Goal: Task Accomplishment & Management: Complete application form

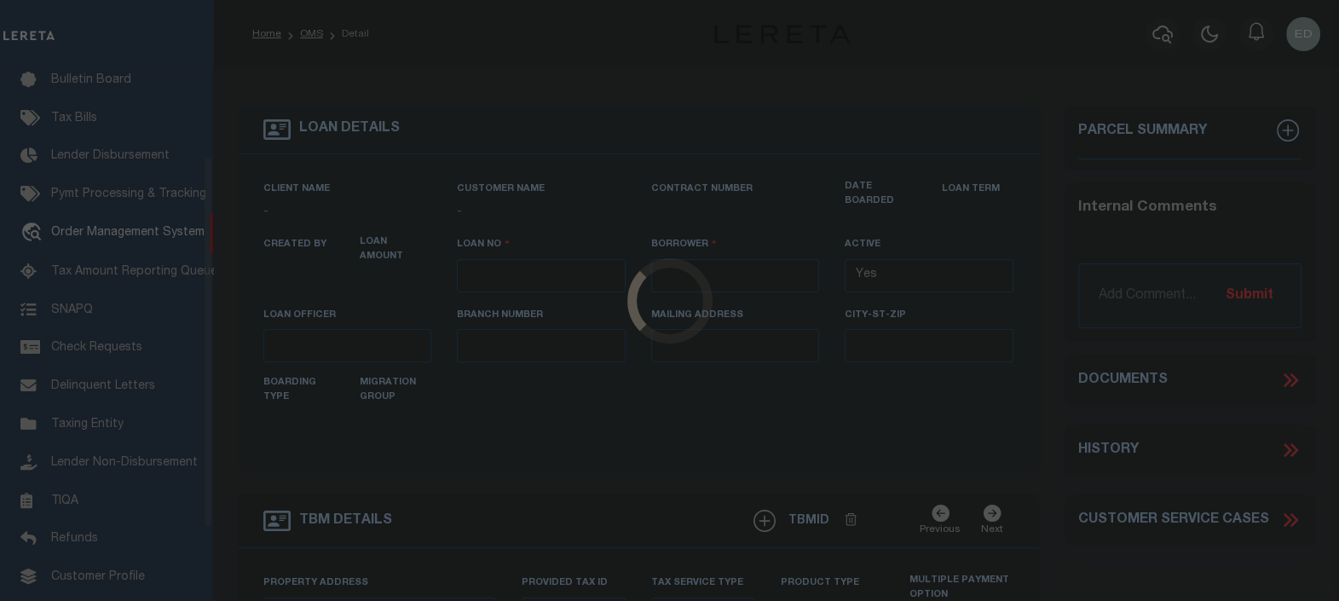
scroll to position [124, 0]
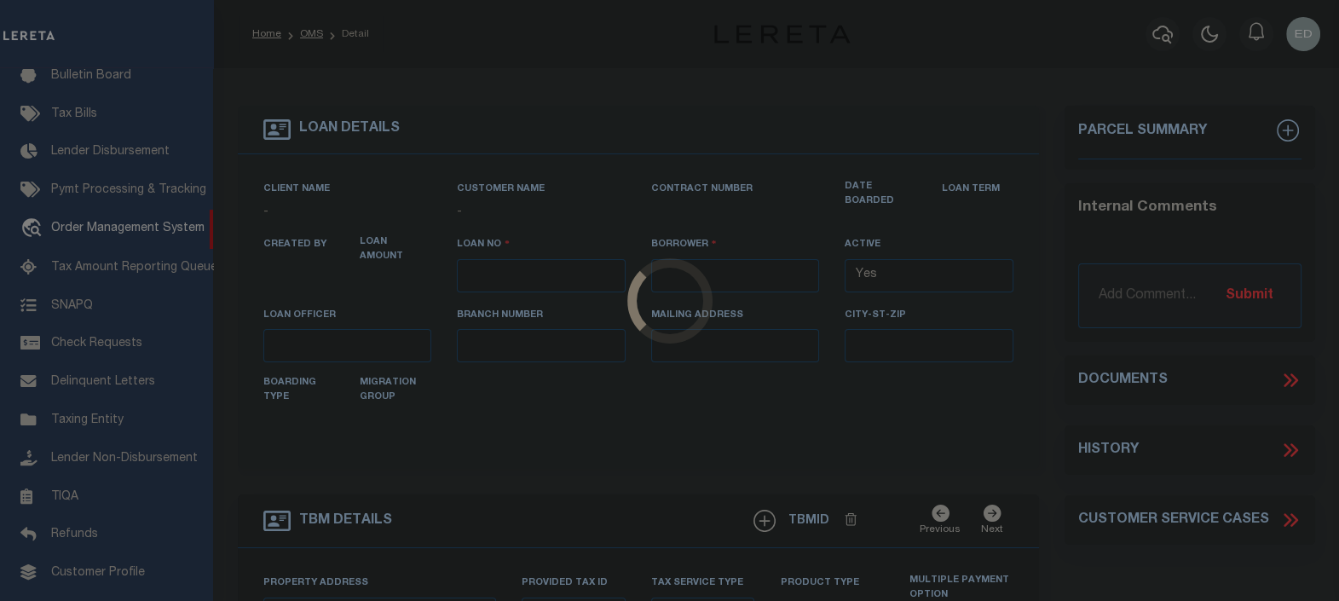
click at [560, 77] on div "Loading..." at bounding box center [669, 300] width 1339 height 601
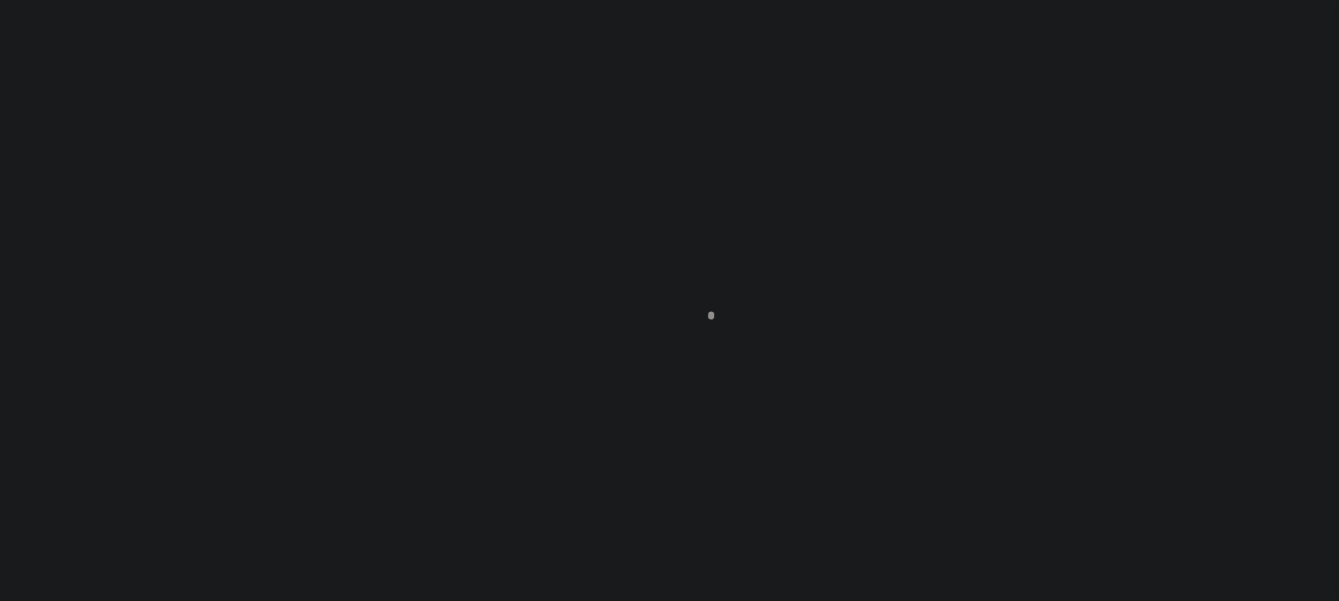
scroll to position [124, 0]
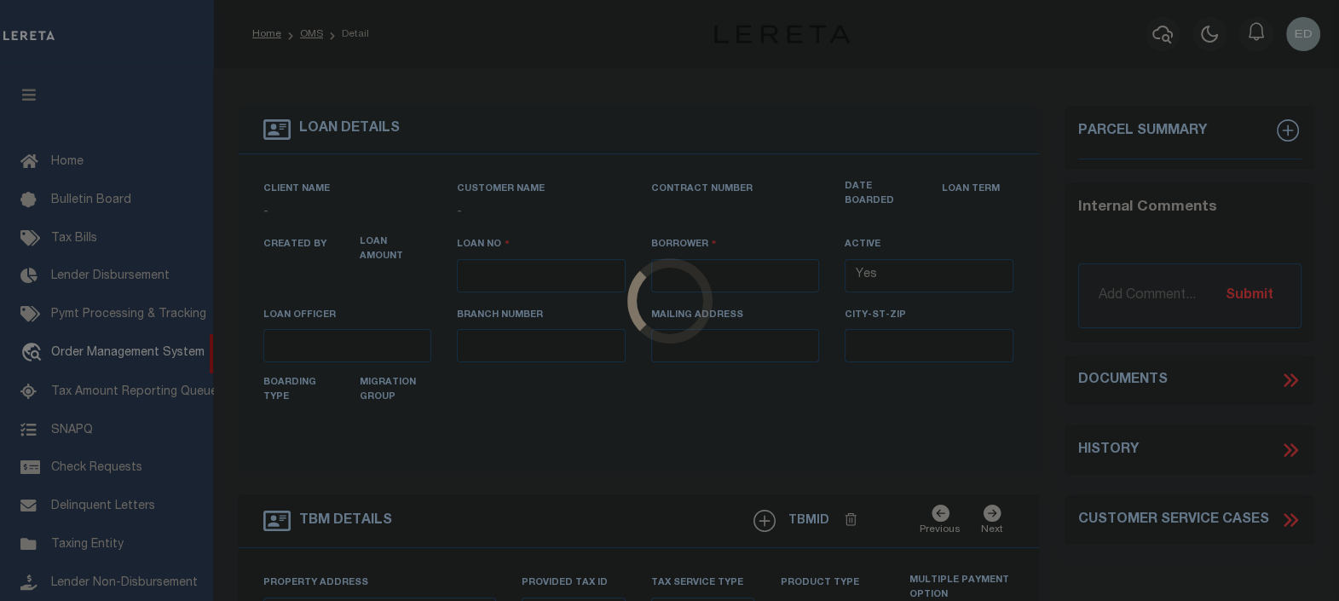
scroll to position [124, 0]
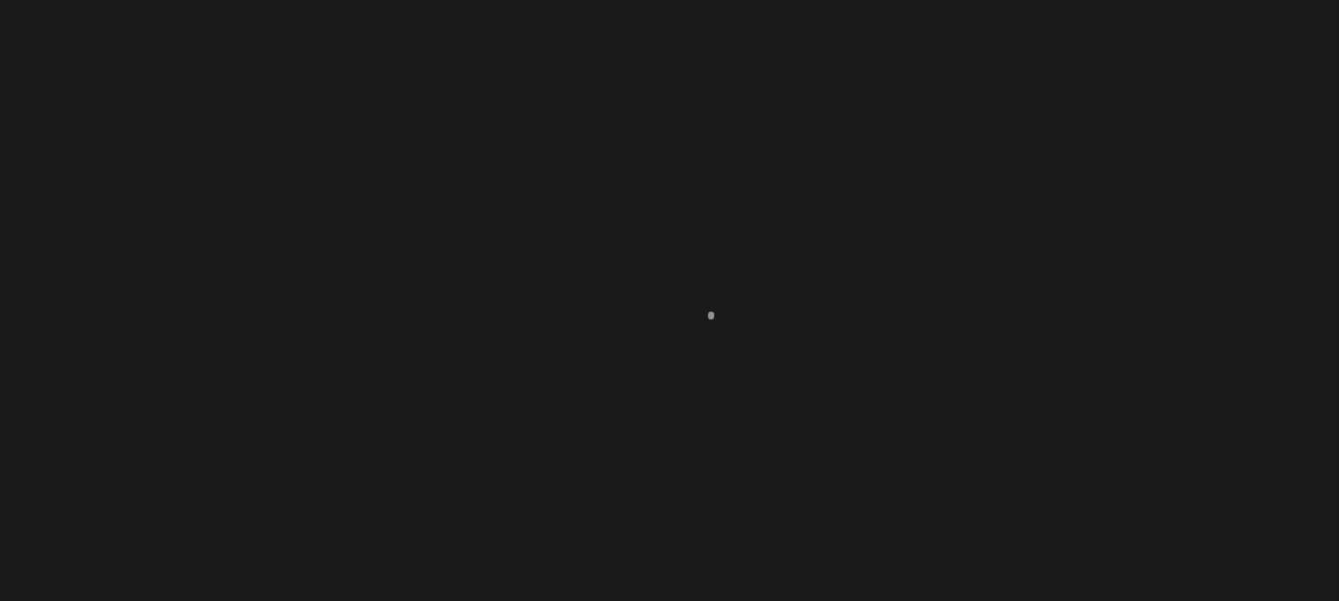
type input "[PERSON_NAME]-T0006"
type input "[PERSON_NAME]"
select select
type input "[STREET_ADDRESS]"
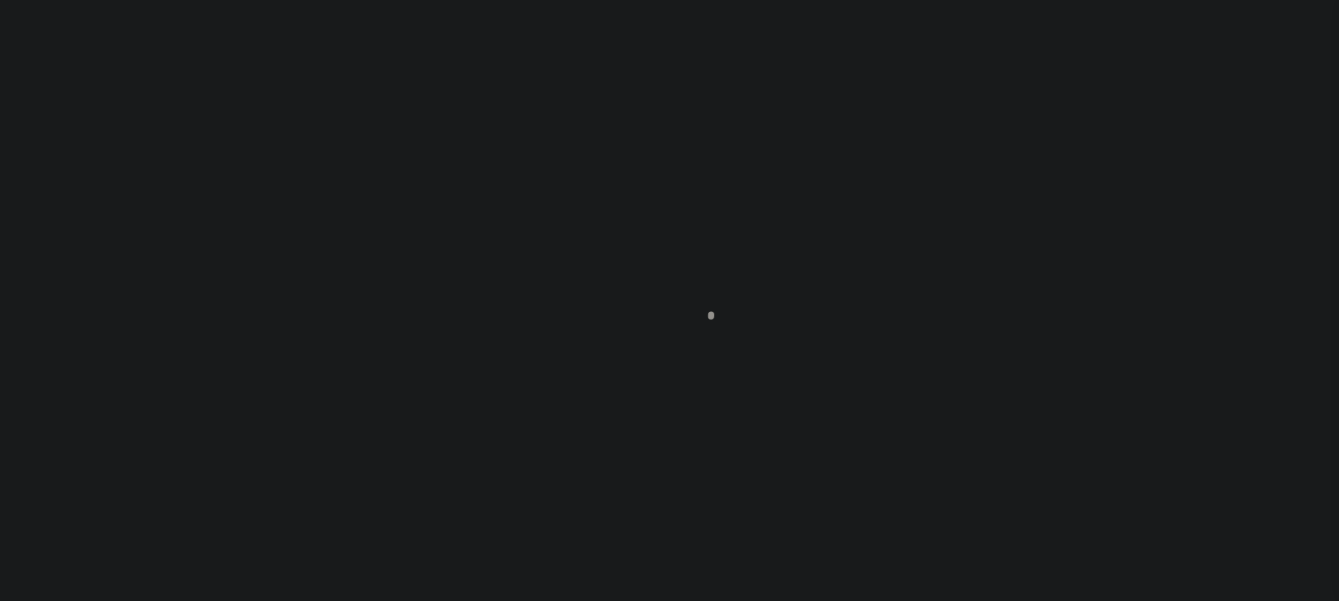
type input "INDEPENDENCE LA 70443-2708"
type input "[DATE]"
select select "10"
select select "Escrow"
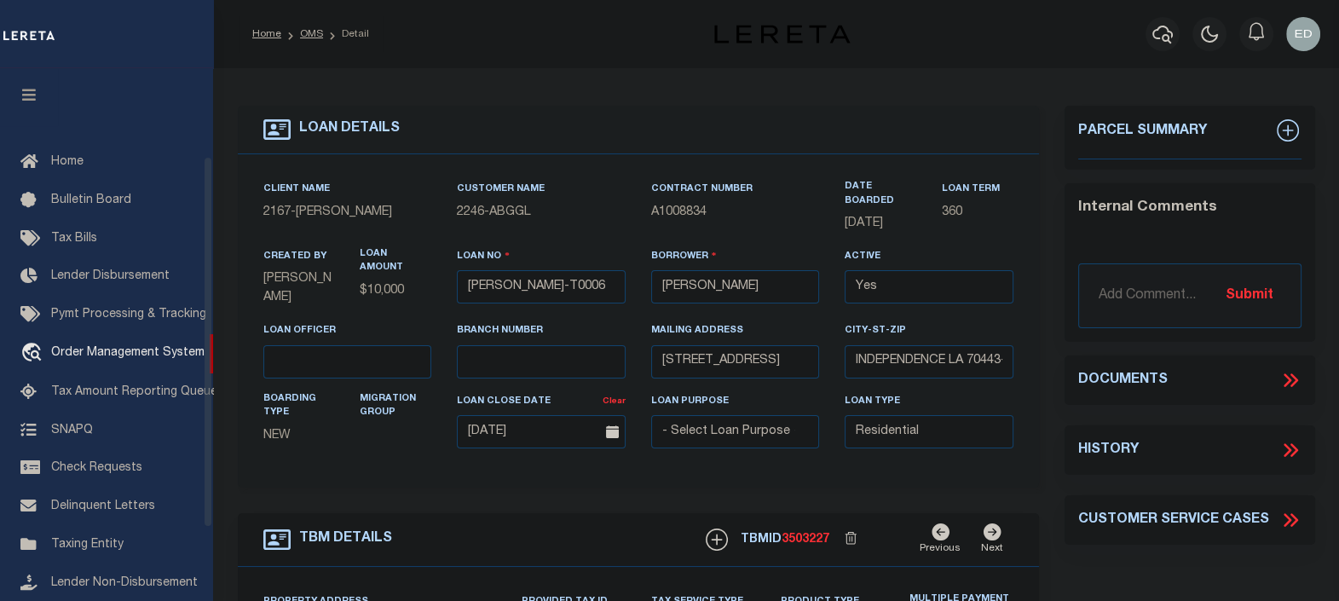
scroll to position [124, 0]
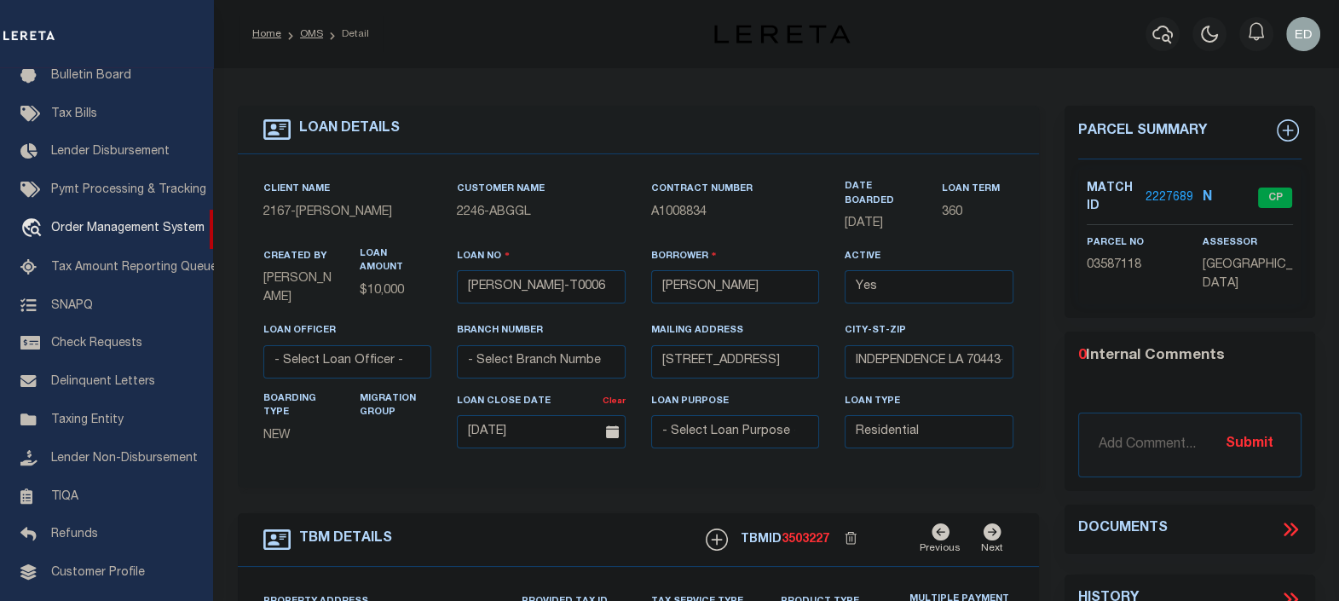
type input "[STREET_ADDRESS]"
select select
type input "INDEPENDENCE LA 70443-2708"
type input "LA"
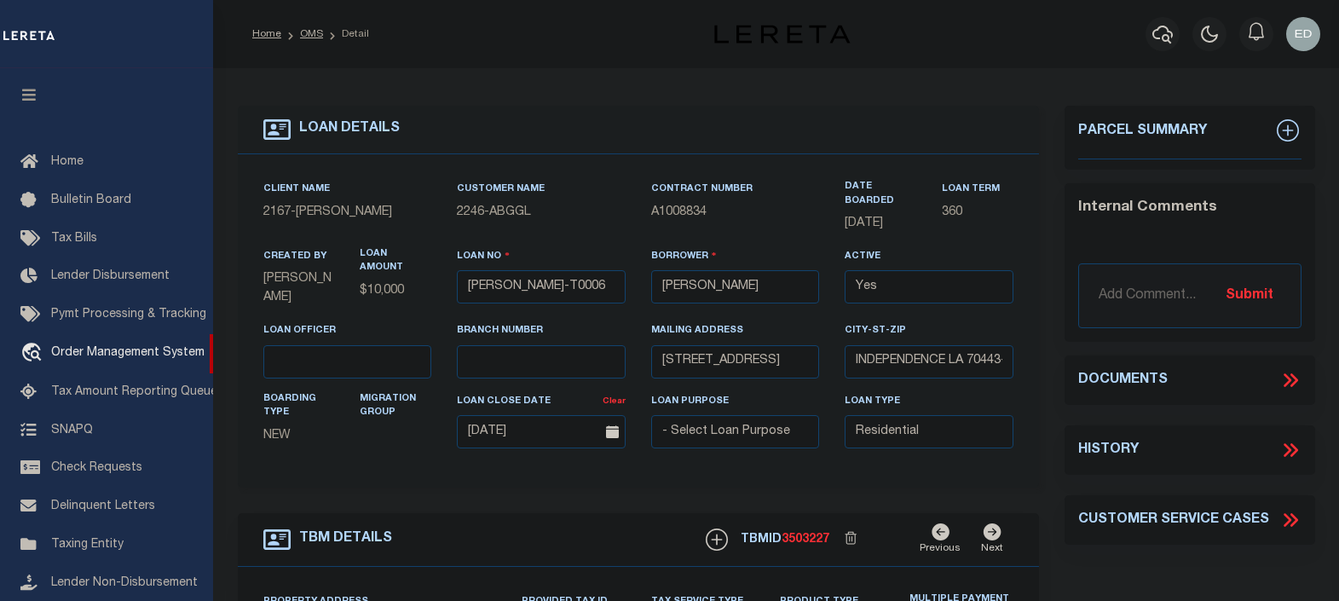
select select "10"
select select "Escrow"
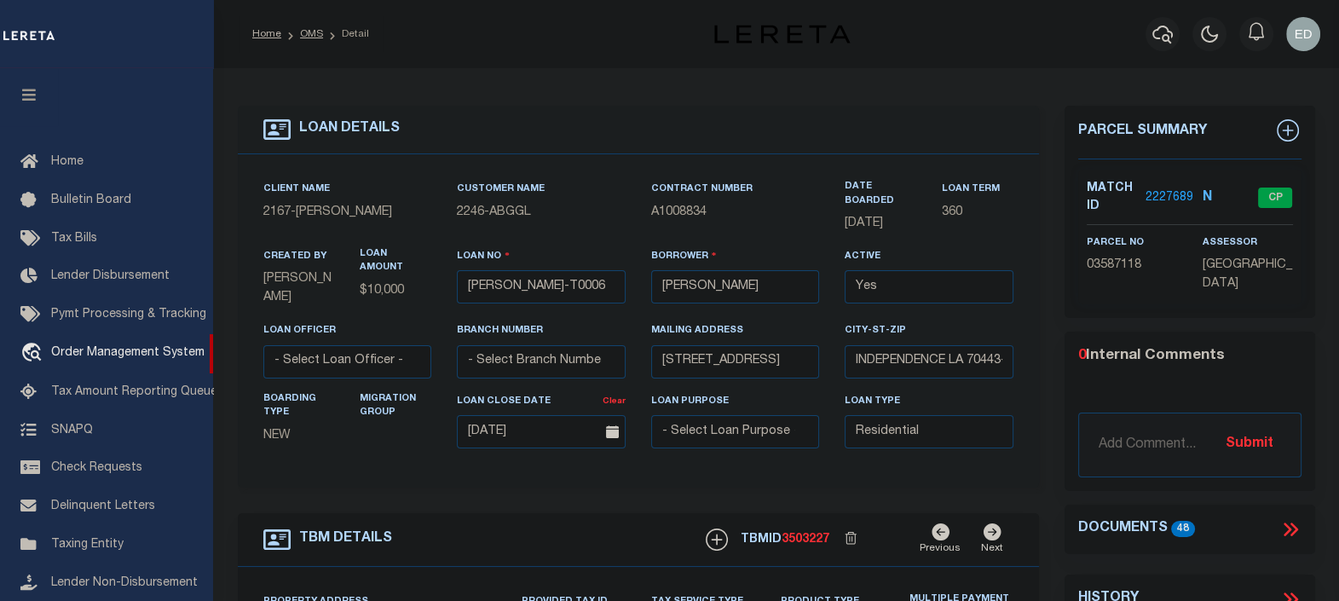
type input "[STREET_ADDRESS]"
select select
type input "INDEPENDENCE LA 70443-2708"
type input "LA"
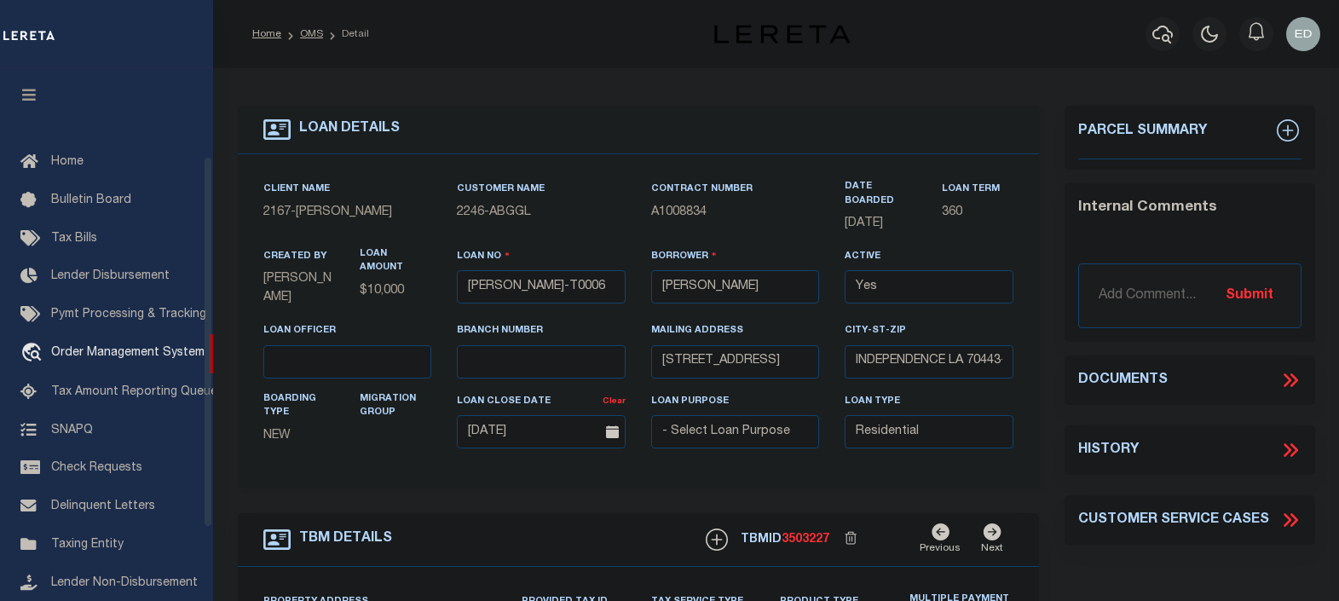
select select "10"
select select "Escrow"
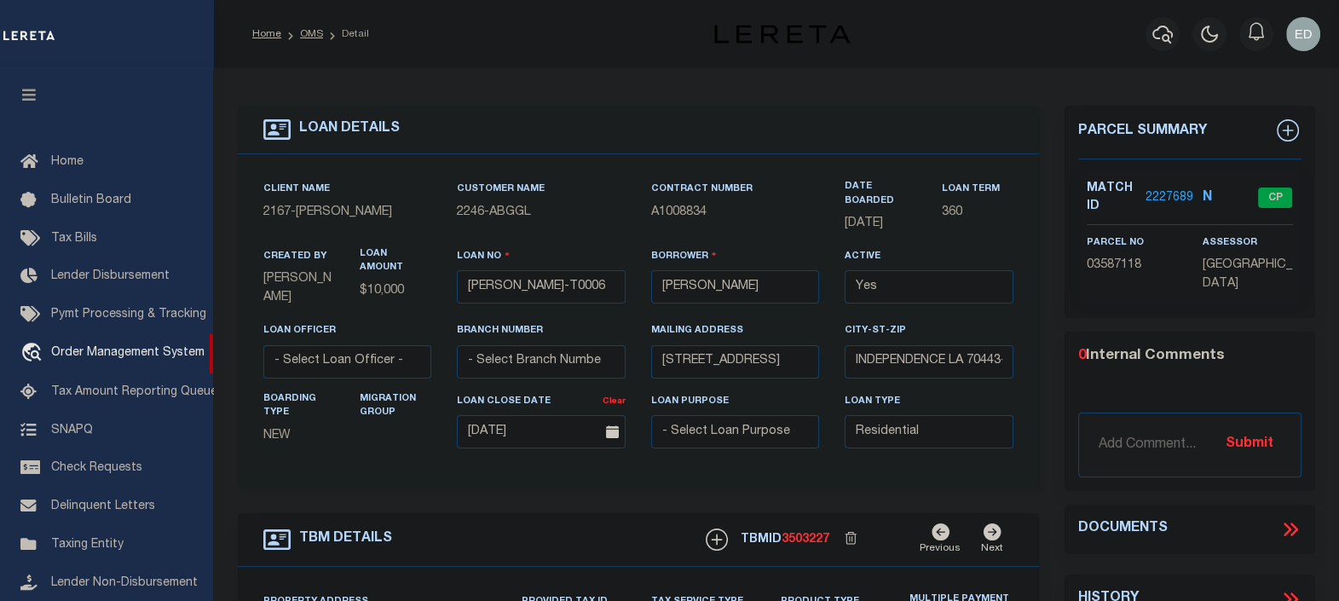
scroll to position [124, 0]
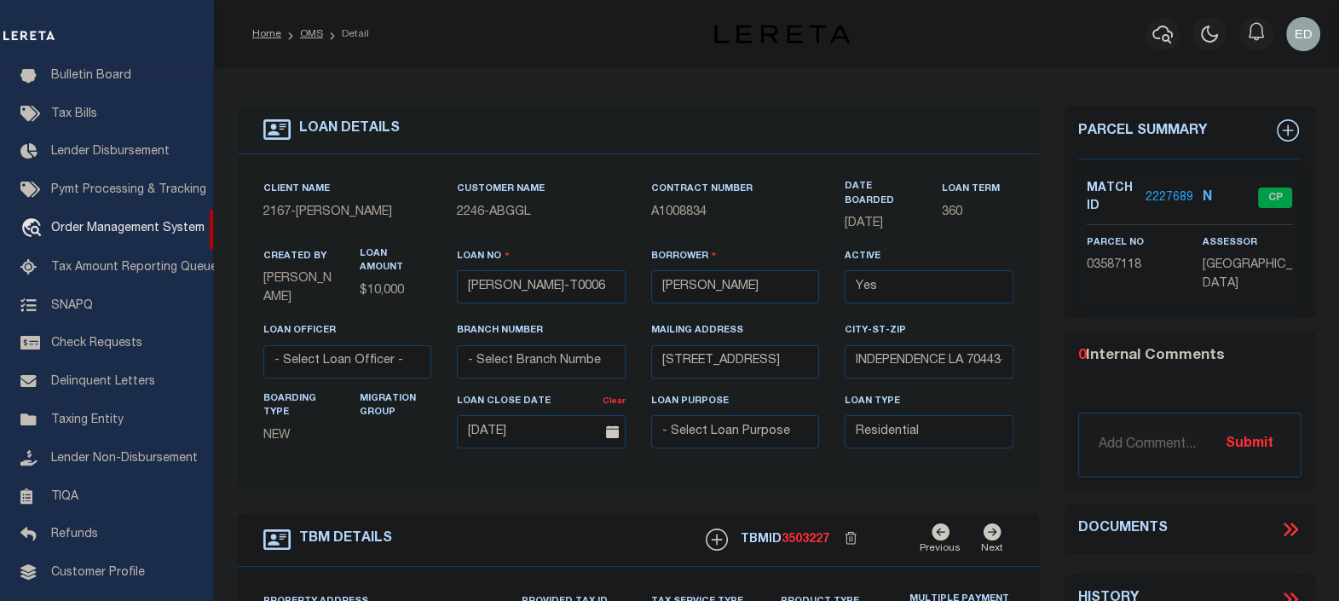
type input "[STREET_ADDRESS]"
select select
type input "INDEPENDENCE LA 70443-2708"
type input "LA"
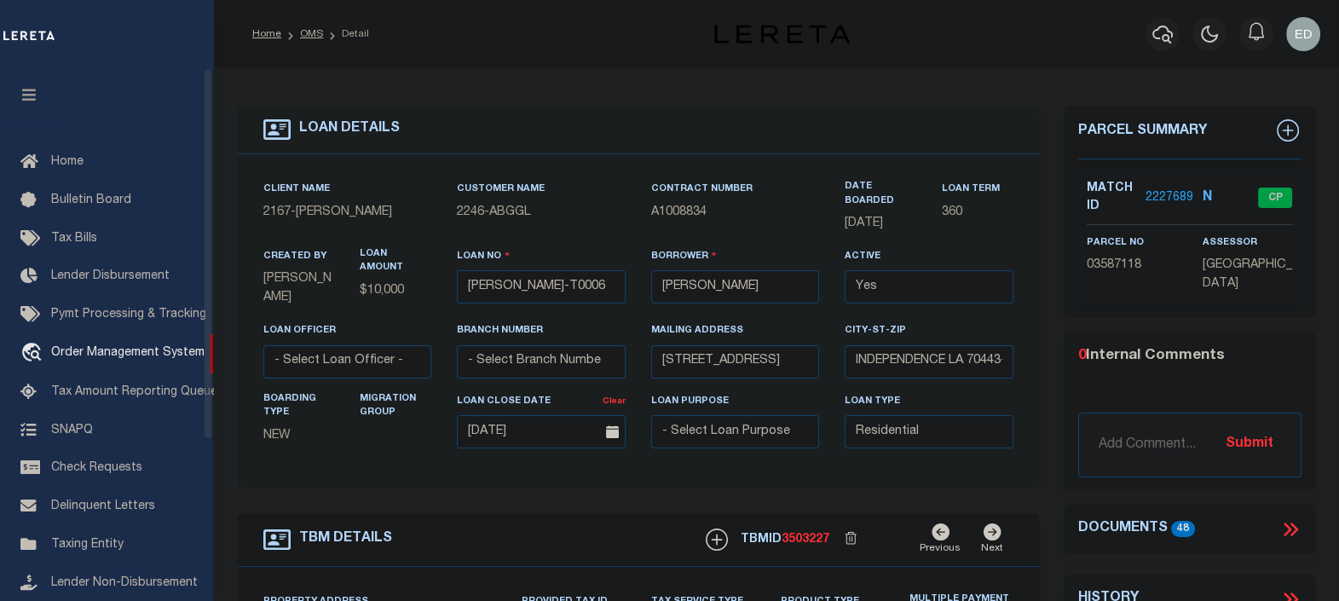
click at [26, 85] on button "button" at bounding box center [29, 97] width 58 height 58
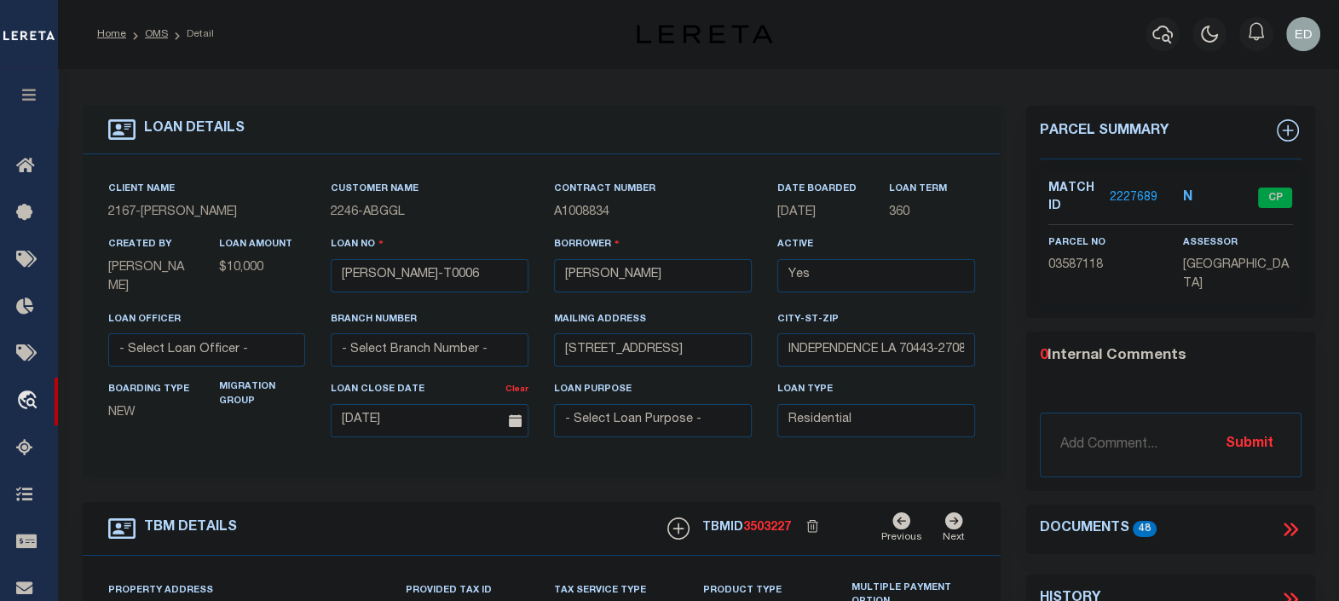
click at [1291, 519] on icon at bounding box center [1291, 529] width 22 height 22
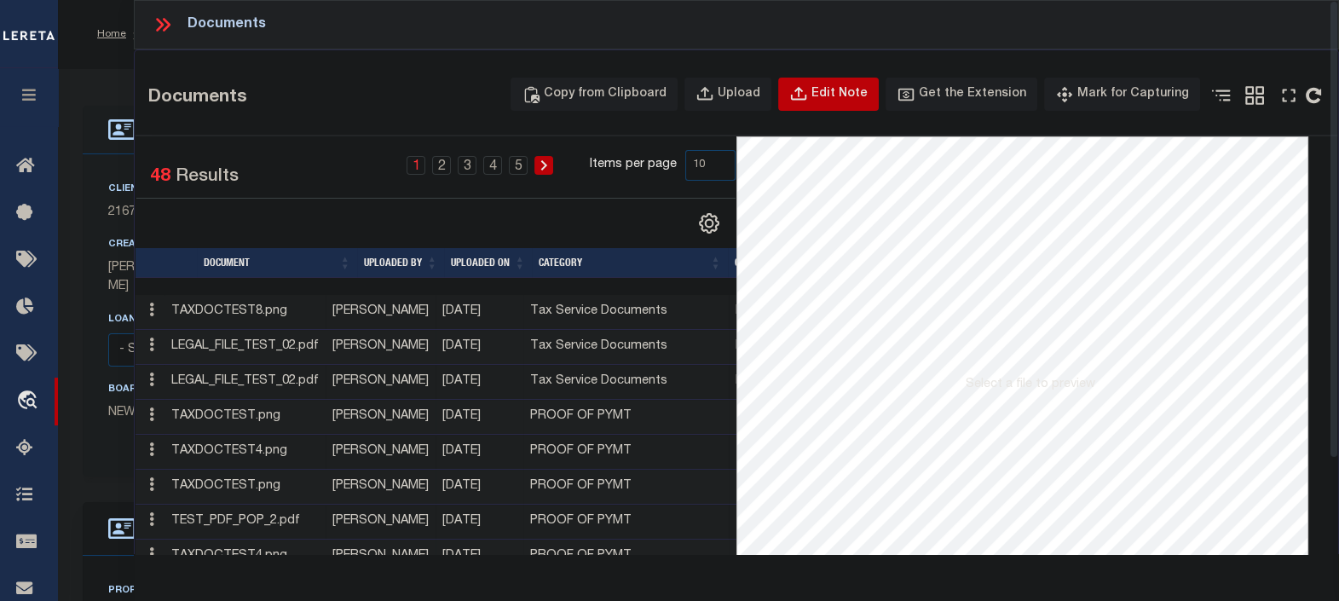
click at [852, 94] on div "Edit Note" at bounding box center [840, 94] width 56 height 19
click at [841, 90] on div "Edit Note" at bounding box center [840, 94] width 56 height 19
click at [147, 310] on link at bounding box center [151, 312] width 19 height 14
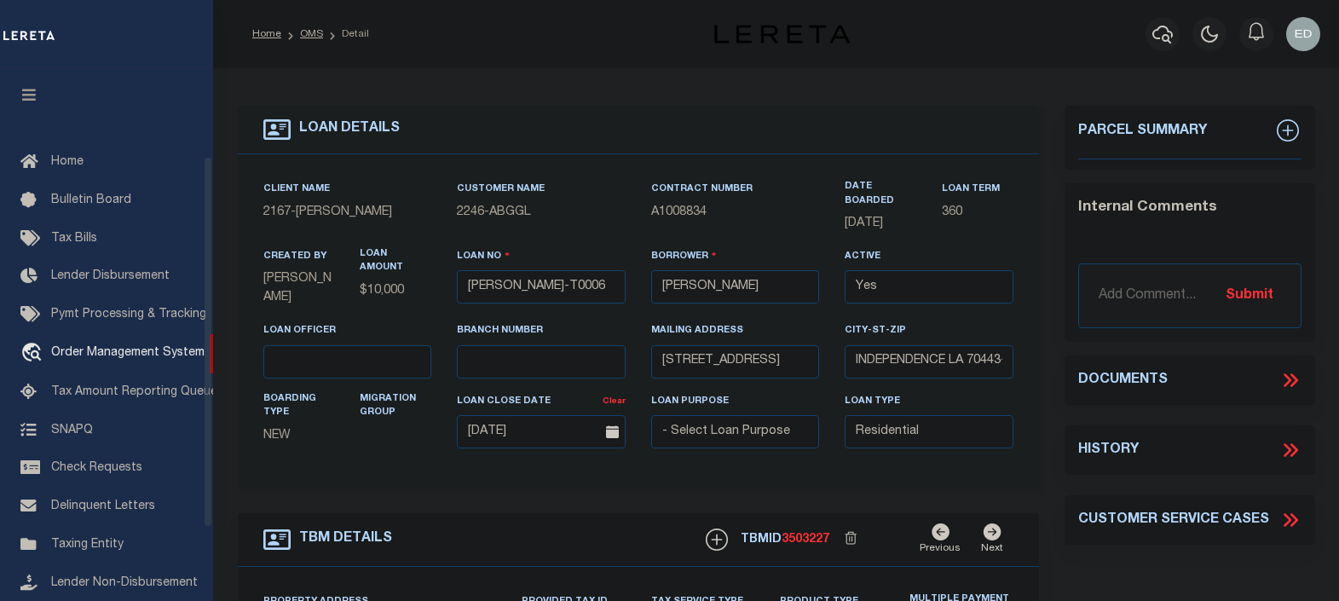
select select "10"
select select "Escrow"
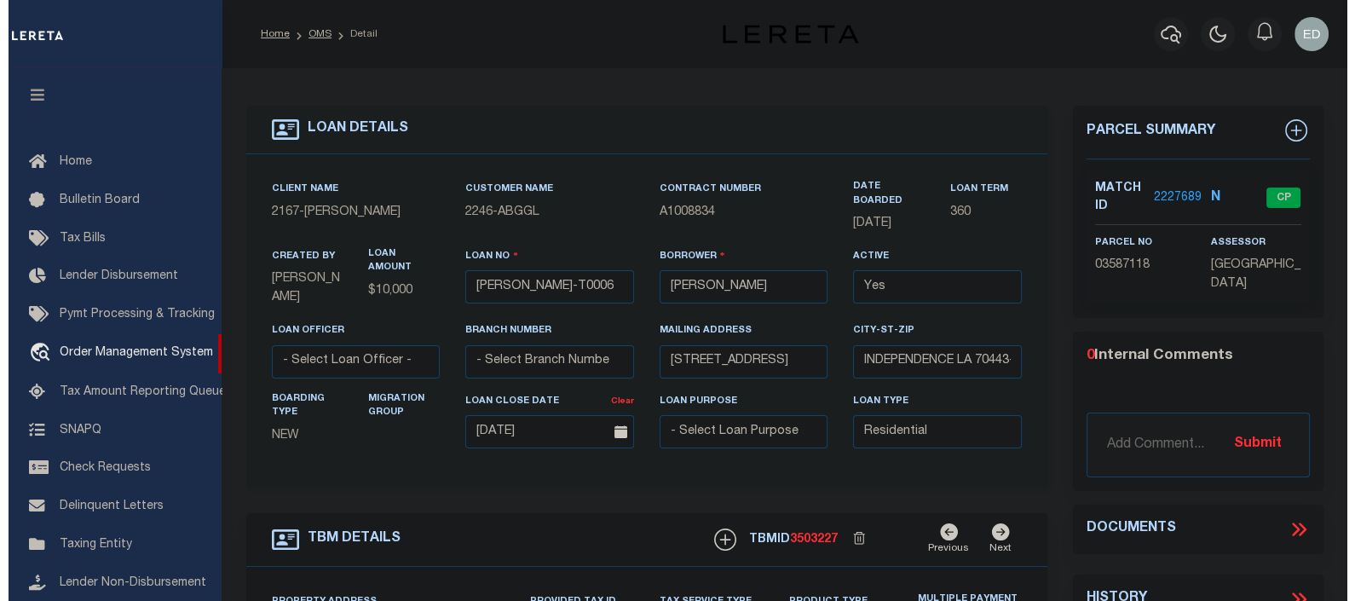
scroll to position [124, 0]
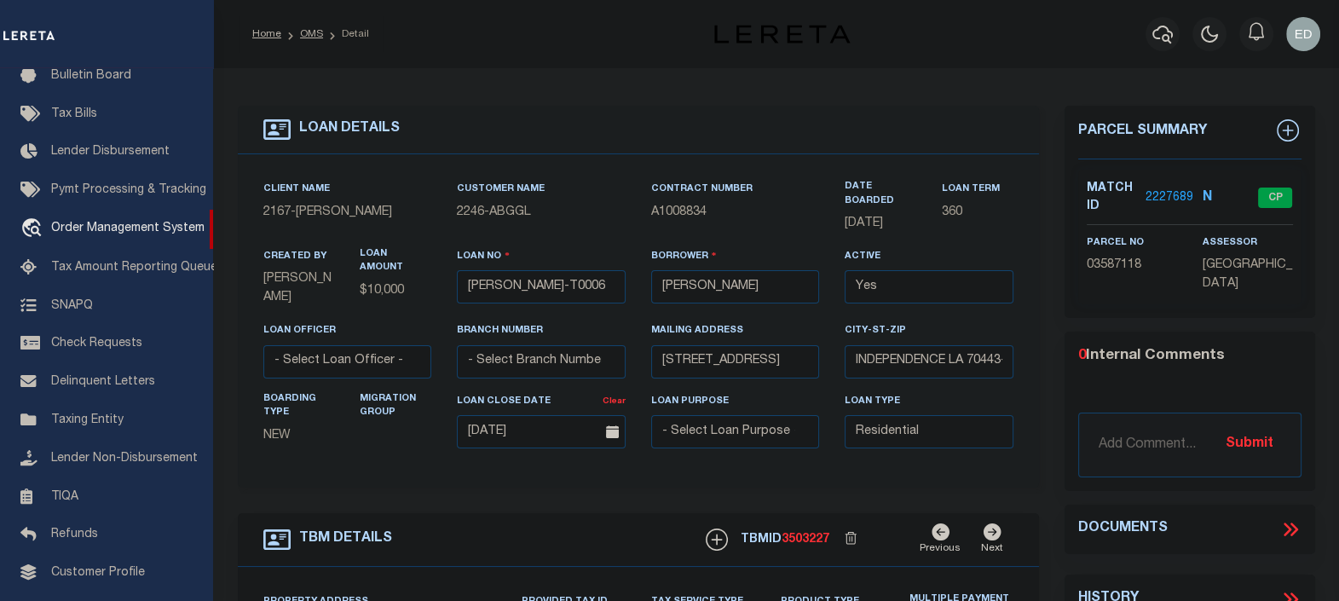
type input "[STREET_ADDRESS]"
select select
type input "INDEPENDENCE LA 70443-2708"
type input "LA"
click at [1295, 520] on icon at bounding box center [1291, 529] width 22 height 22
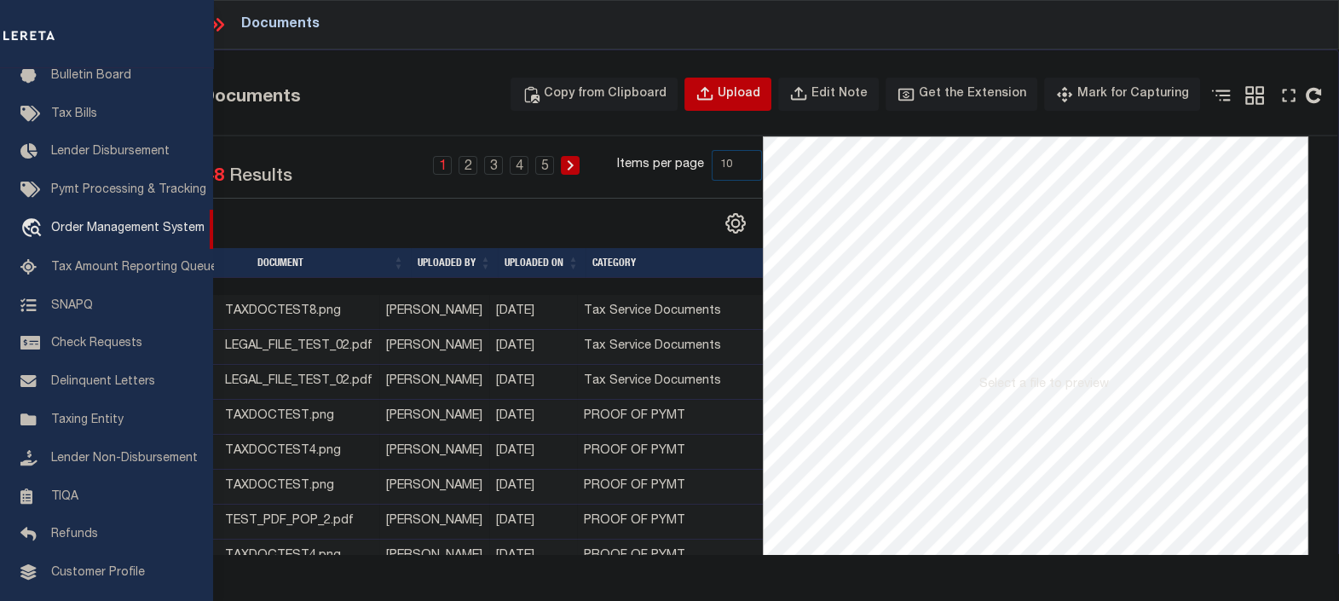
click at [748, 93] on div "Upload" at bounding box center [739, 94] width 43 height 19
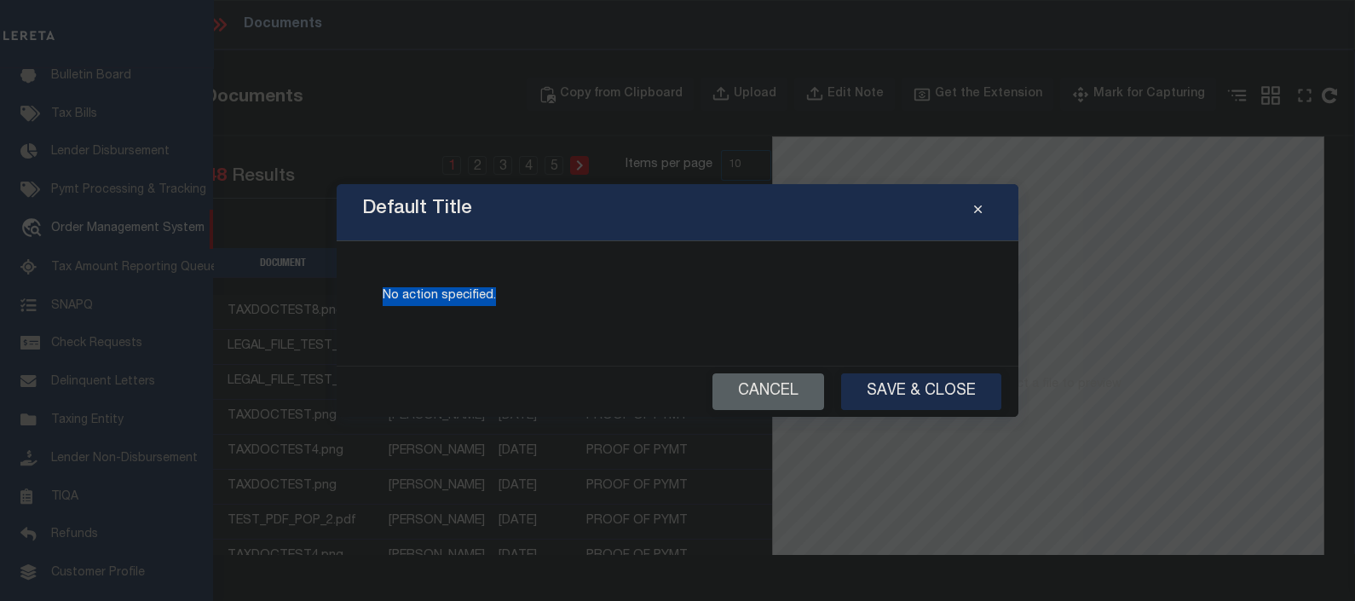
drag, startPoint x: 506, startPoint y: 303, endPoint x: 374, endPoint y: 303, distance: 132.1
click at [374, 303] on div "No action specified." at bounding box center [677, 304] width 641 height 84
drag, startPoint x: 374, startPoint y: 303, endPoint x: 546, endPoint y: 310, distance: 172.3
click at [546, 310] on div "No action specified." at bounding box center [677, 304] width 641 height 84
click at [455, 298] on p "No action specified." at bounding box center [678, 296] width 590 height 19
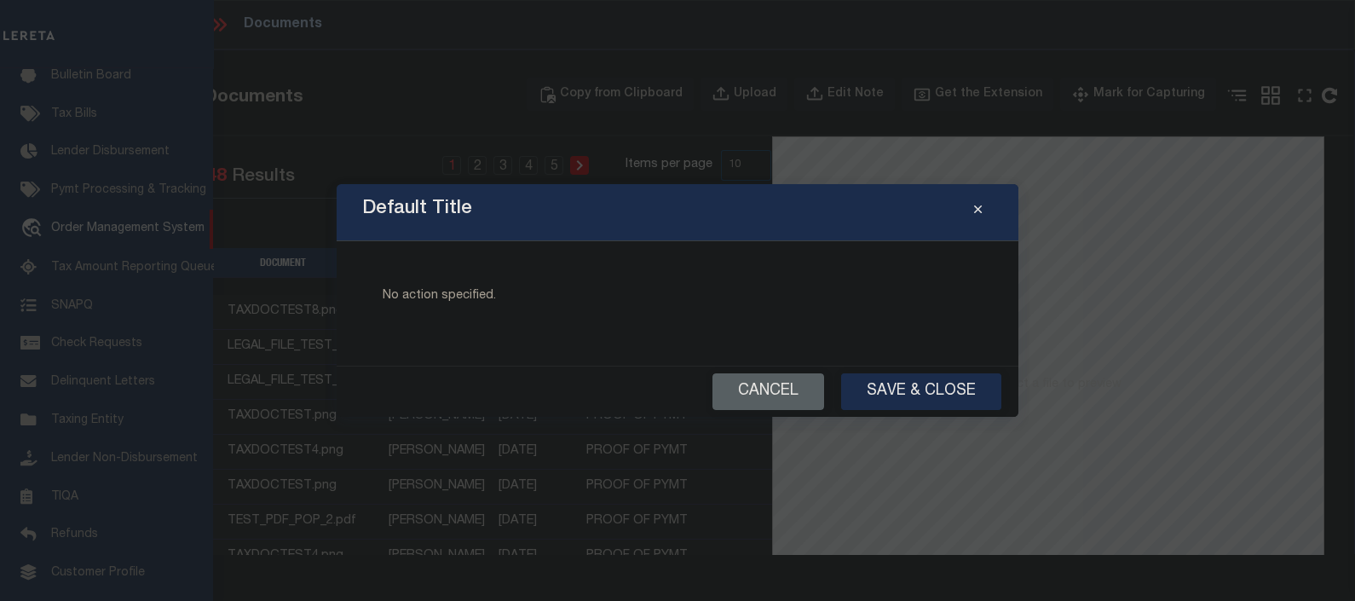
click at [418, 303] on p "No action specified." at bounding box center [678, 296] width 590 height 19
click at [477, 303] on p "No action specified." at bounding box center [678, 296] width 590 height 19
drag, startPoint x: 477, startPoint y: 303, endPoint x: 424, endPoint y: 303, distance: 53.7
click at [424, 303] on p "No action specified." at bounding box center [678, 296] width 590 height 19
click at [442, 301] on p "No action specified." at bounding box center [678, 296] width 590 height 19
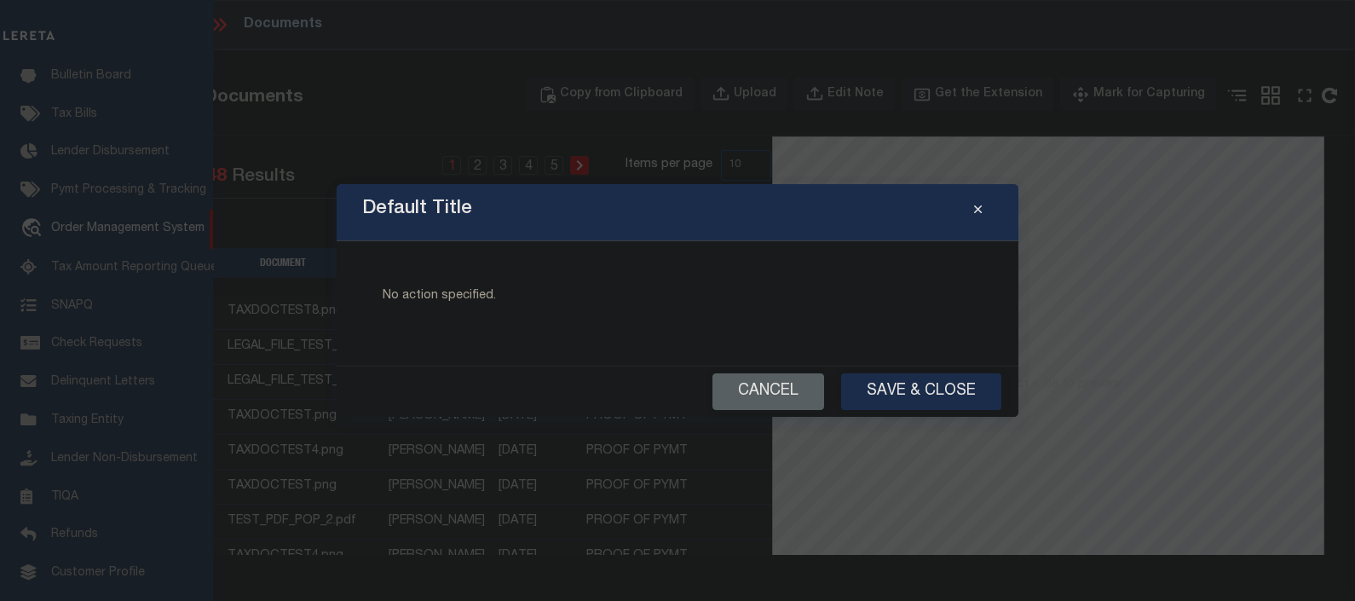
click at [419, 301] on p "No action specified." at bounding box center [678, 296] width 590 height 19
click at [435, 300] on p "No action specified." at bounding box center [678, 296] width 590 height 19
click at [421, 300] on p "No action specified." at bounding box center [678, 296] width 590 height 19
click at [445, 301] on p "No action specified." at bounding box center [678, 296] width 590 height 19
click at [471, 300] on p "No action specified." at bounding box center [678, 296] width 590 height 19
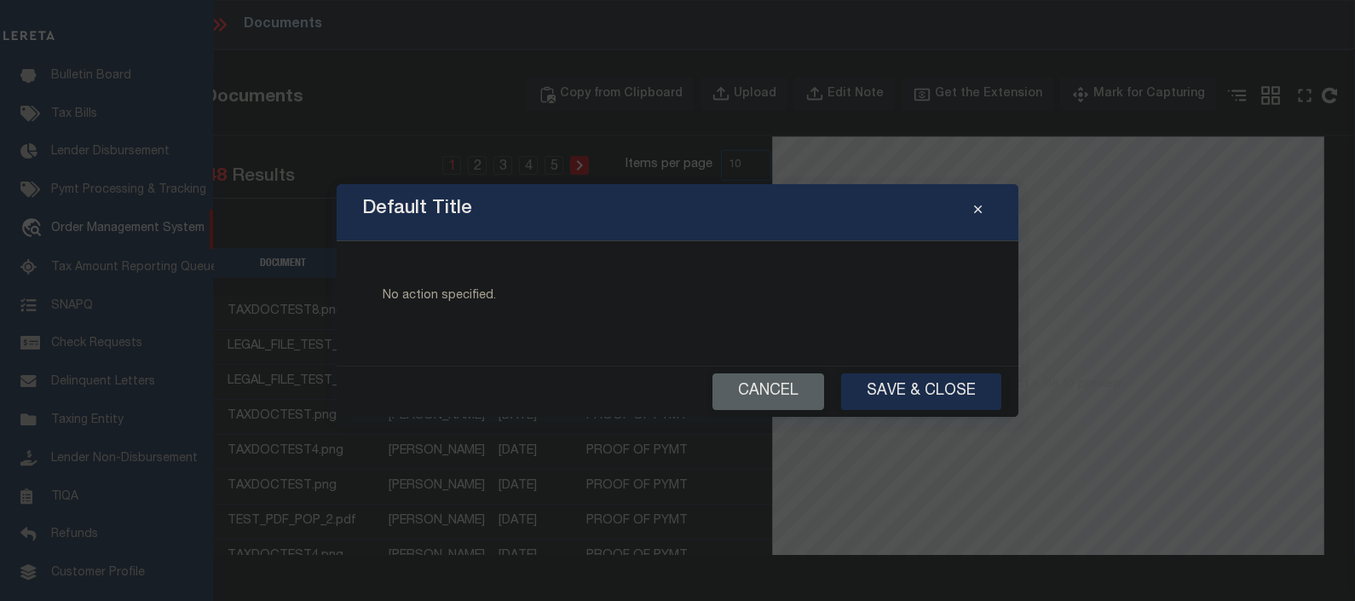
click at [442, 297] on p "No action specified." at bounding box center [678, 296] width 590 height 19
click at [446, 295] on p "No action specified." at bounding box center [678, 296] width 590 height 19
click at [424, 295] on p "No action specified." at bounding box center [678, 296] width 590 height 19
click at [468, 295] on p "No action specified." at bounding box center [678, 296] width 590 height 19
click at [436, 299] on p "No action specified." at bounding box center [678, 296] width 590 height 19
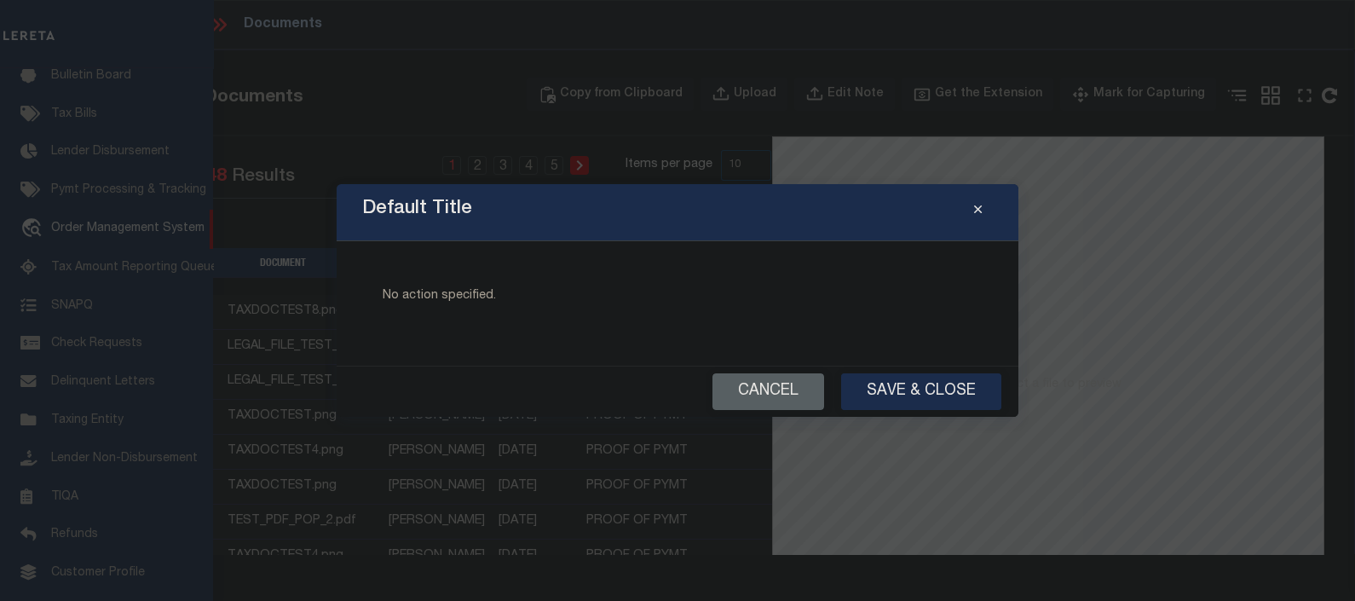
click at [476, 299] on p "No action specified." at bounding box center [678, 296] width 590 height 19
click at [426, 302] on p "No action specified." at bounding box center [678, 296] width 590 height 19
click at [765, 384] on button "Cancel" at bounding box center [769, 391] width 112 height 37
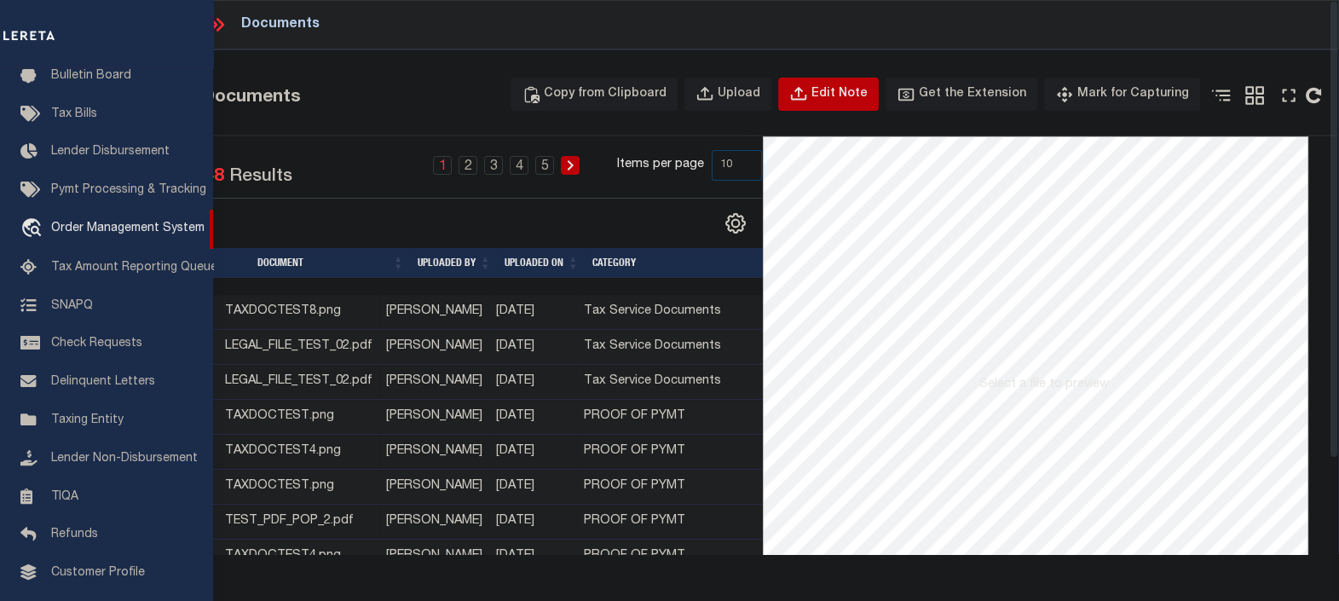
click at [848, 89] on div "Edit Note" at bounding box center [840, 94] width 56 height 19
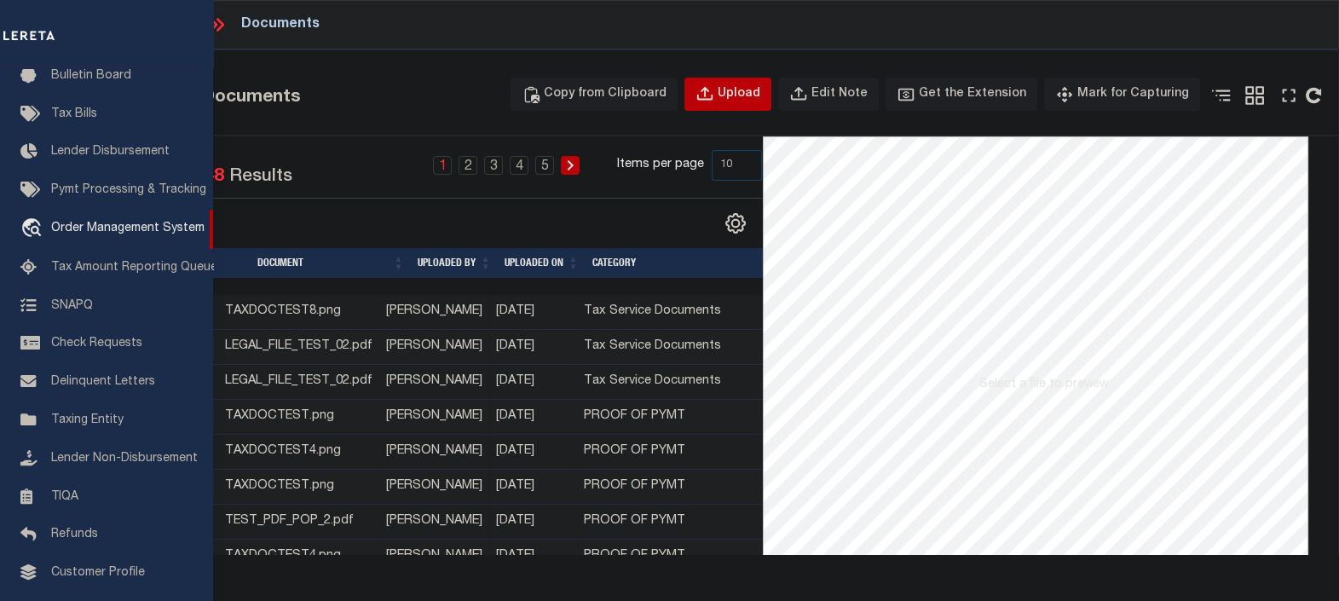
click at [751, 88] on div "Upload" at bounding box center [739, 94] width 43 height 19
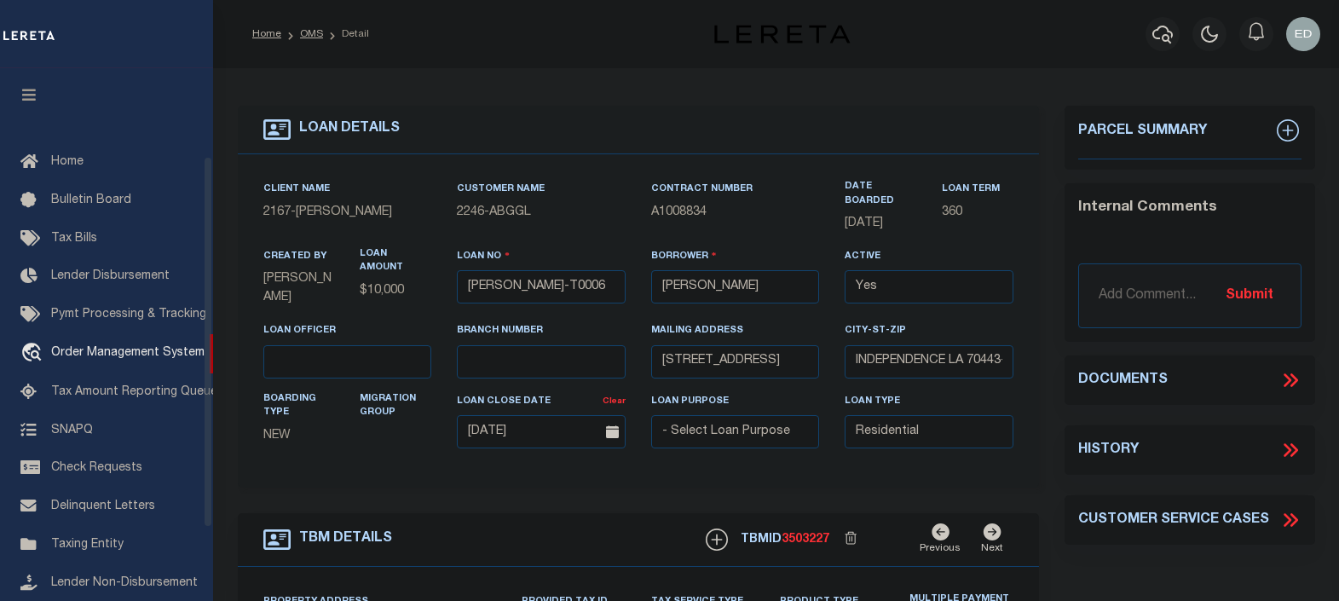
select select "10"
select select "Escrow"
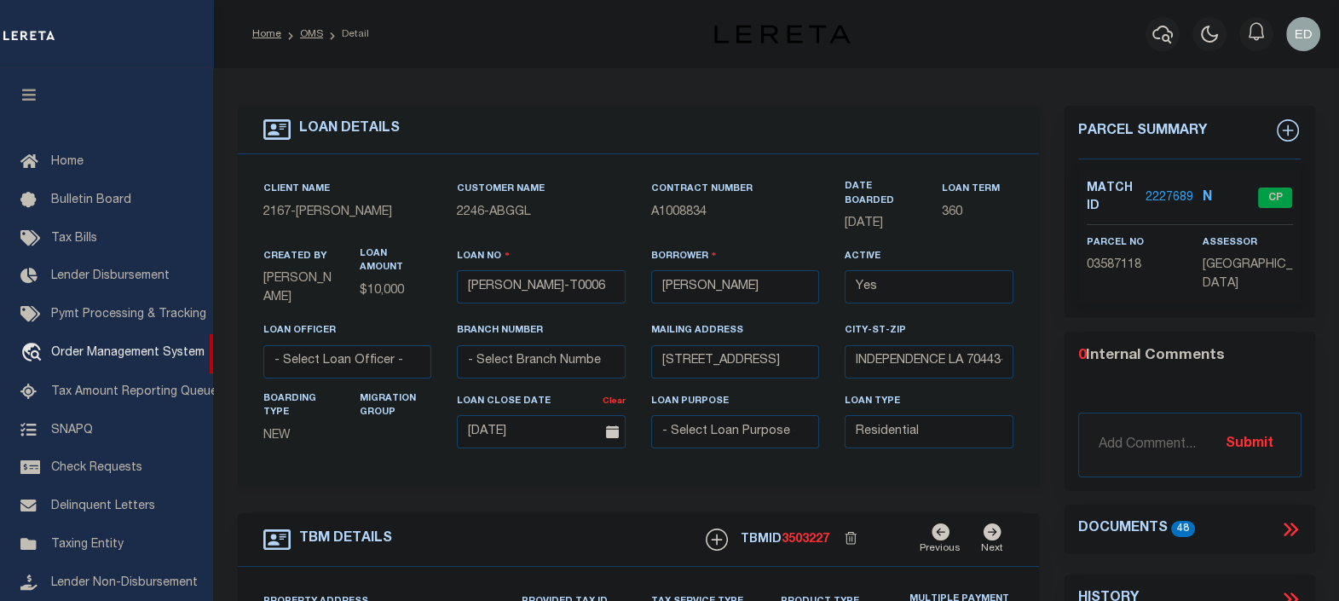
scroll to position [124, 0]
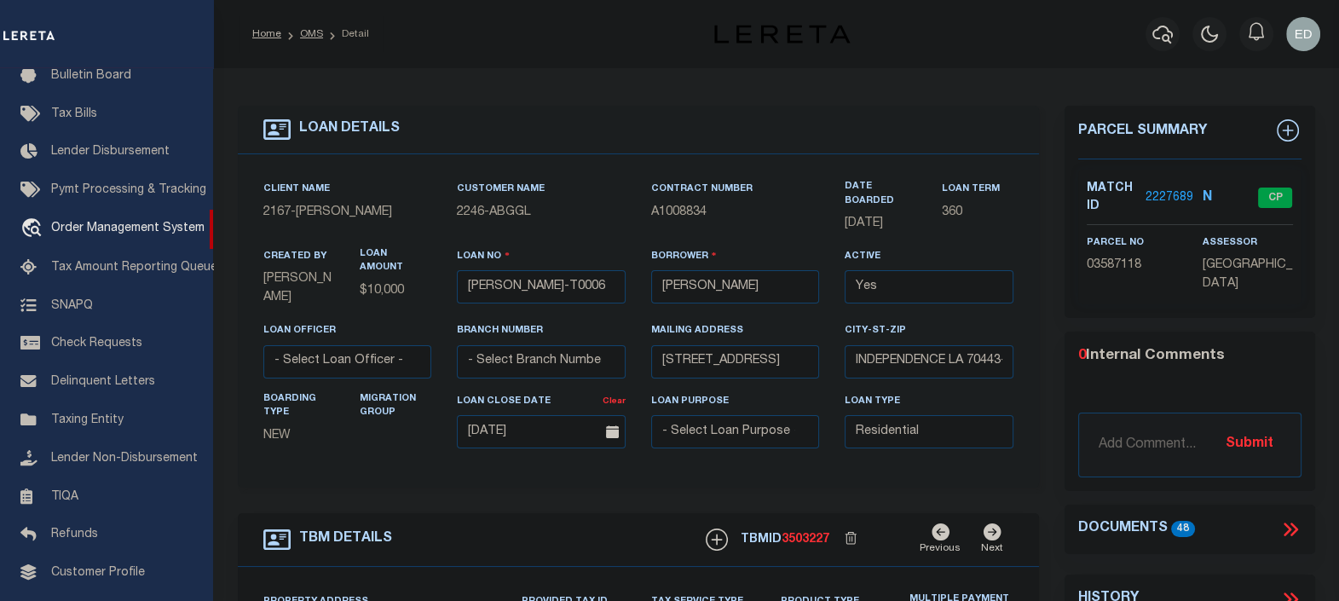
type input "[STREET_ADDRESS]"
select select
type input "INDEPENDENCE LA 70443-2708"
type input "LA"
click at [1286, 518] on icon at bounding box center [1291, 529] width 22 height 22
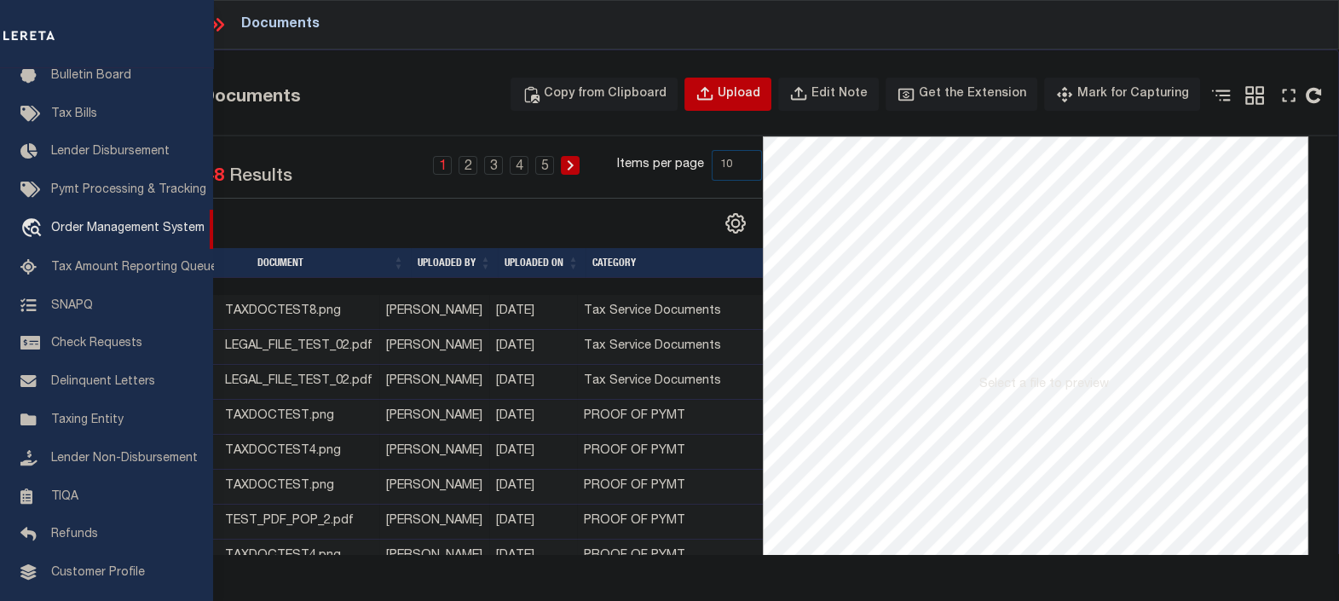
click at [743, 100] on div "Upload" at bounding box center [739, 94] width 43 height 19
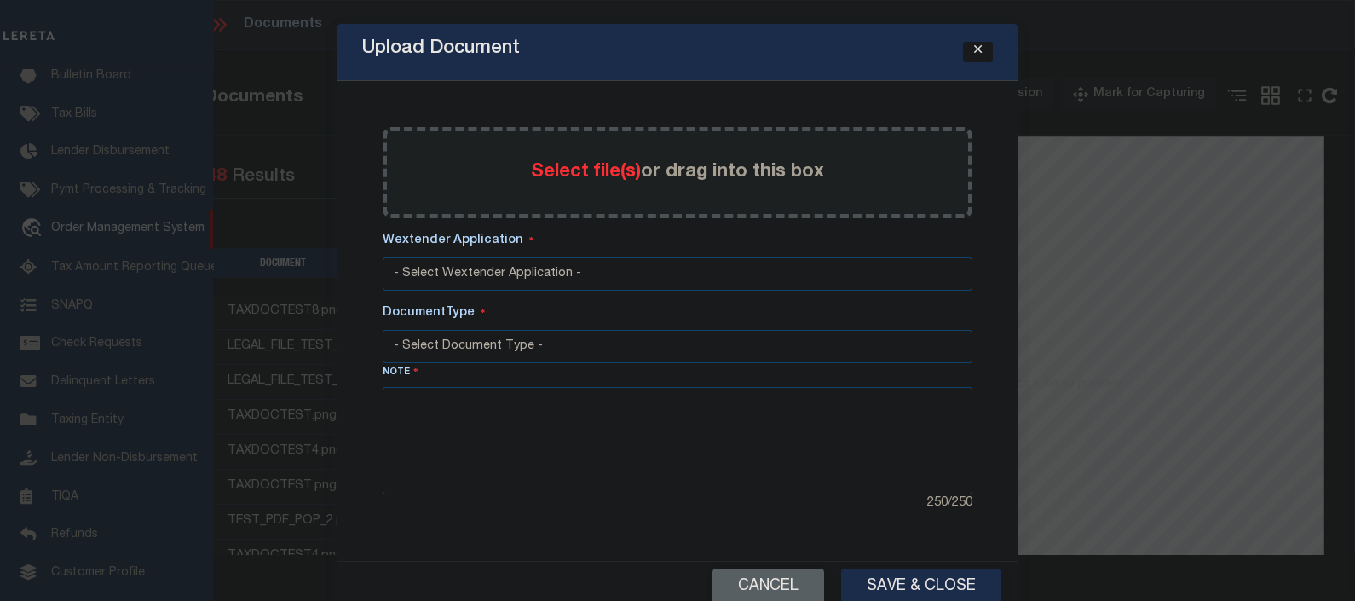
click at [974, 55] on icon "Close" at bounding box center [978, 49] width 8 height 13
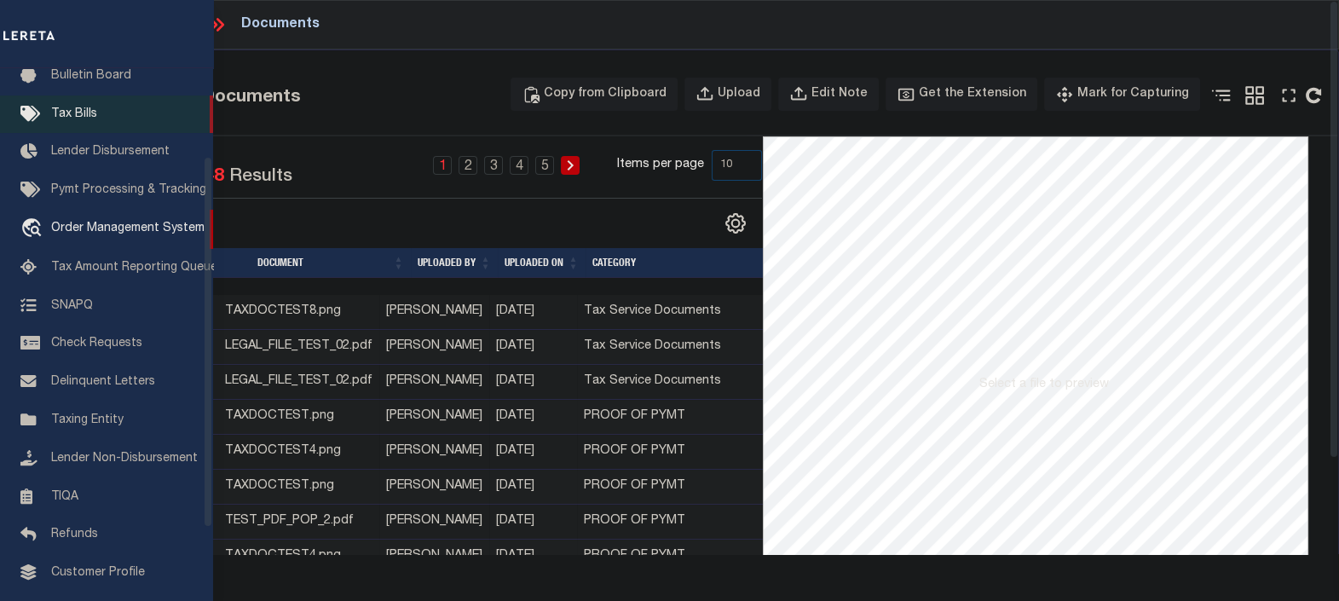
scroll to position [0, 0]
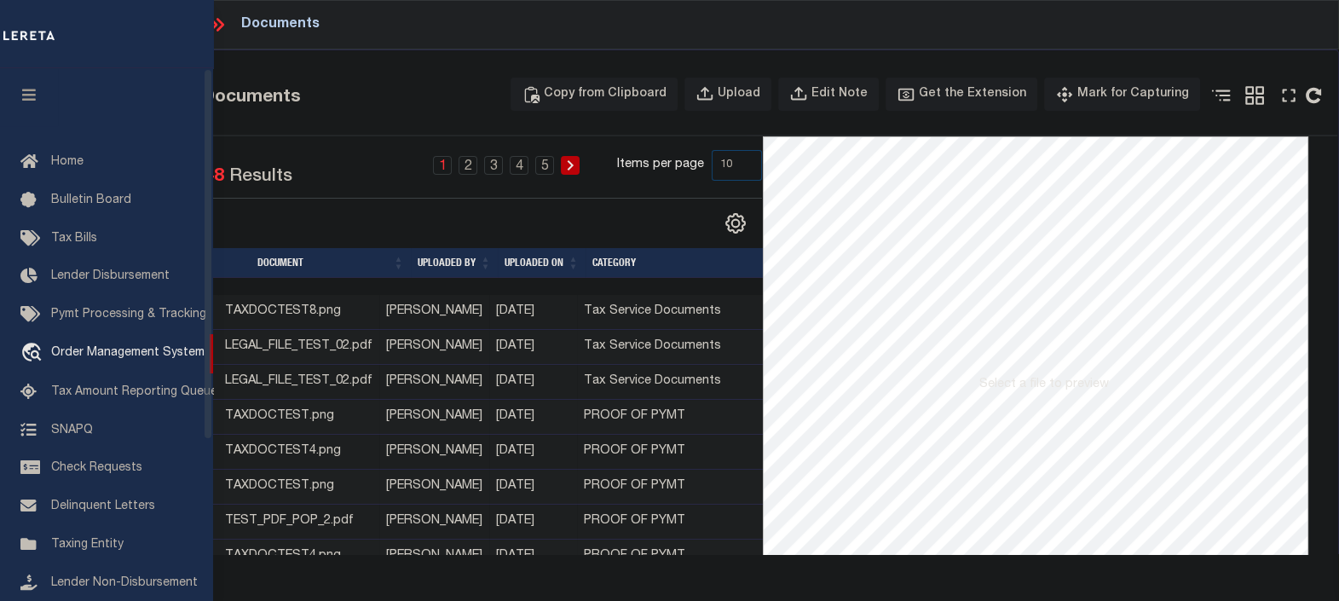
click at [31, 89] on button "button" at bounding box center [29, 97] width 58 height 58
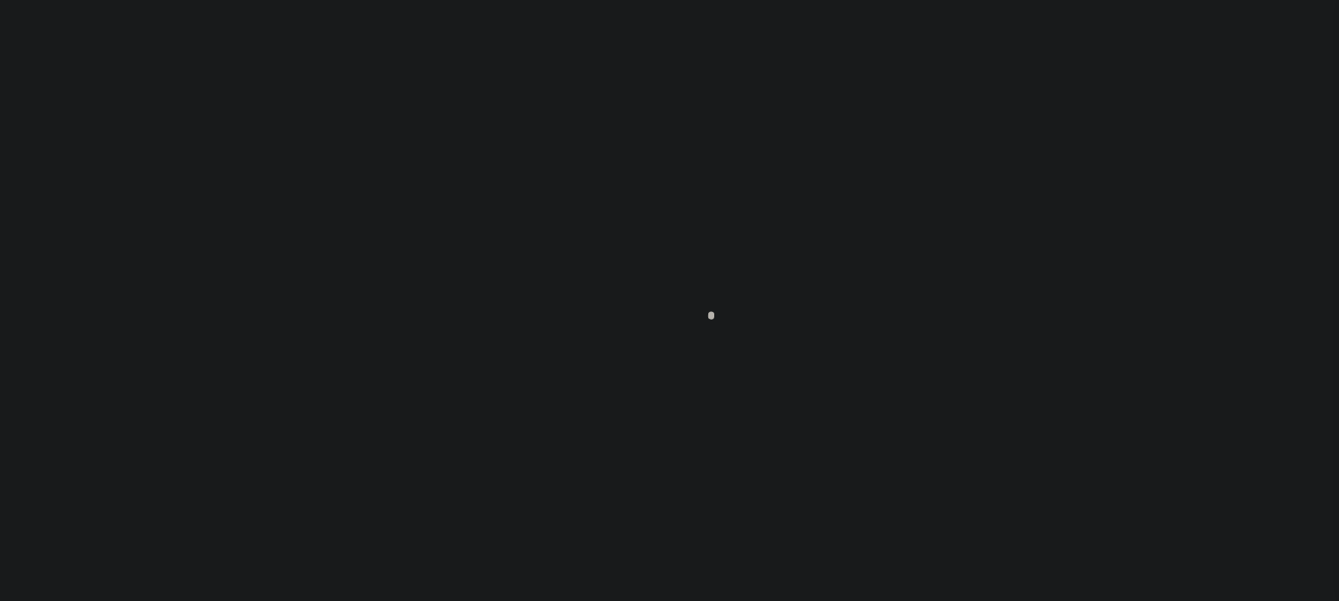
scroll to position [124, 0]
type input "[PERSON_NAME]-T0006"
type input "[PERSON_NAME]"
select select
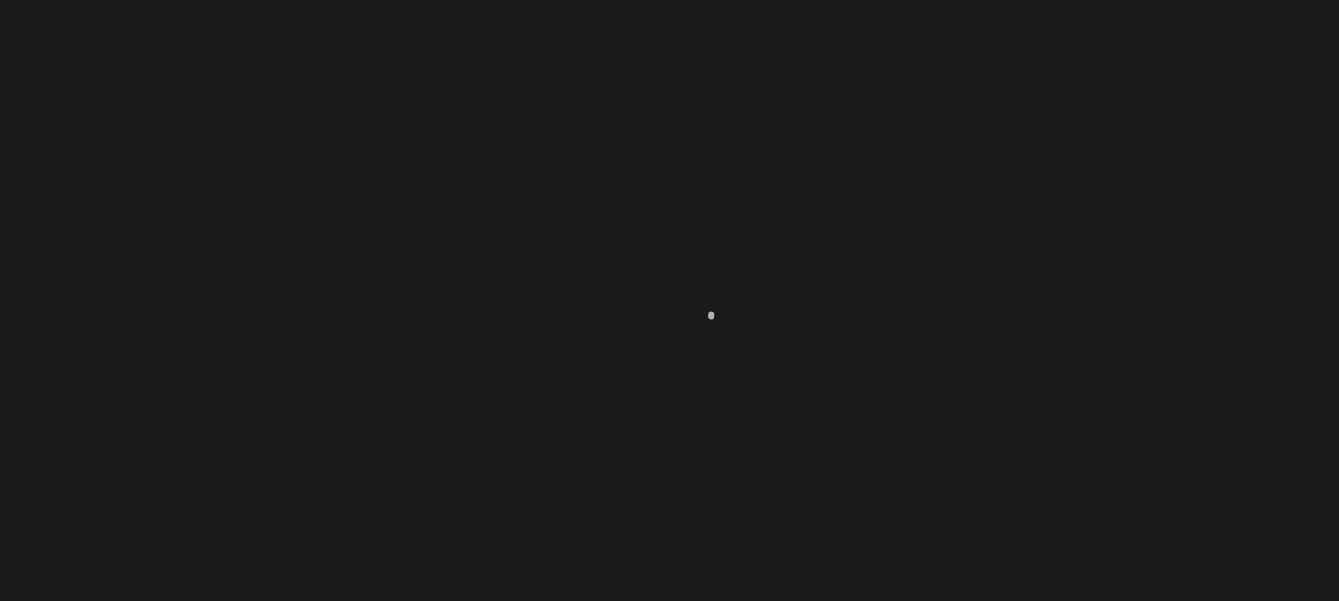
type input "[STREET_ADDRESS]"
type input "INDEPENDENCE LA 70443-2708"
type input "[DATE]"
select select "10"
select select "Escrow"
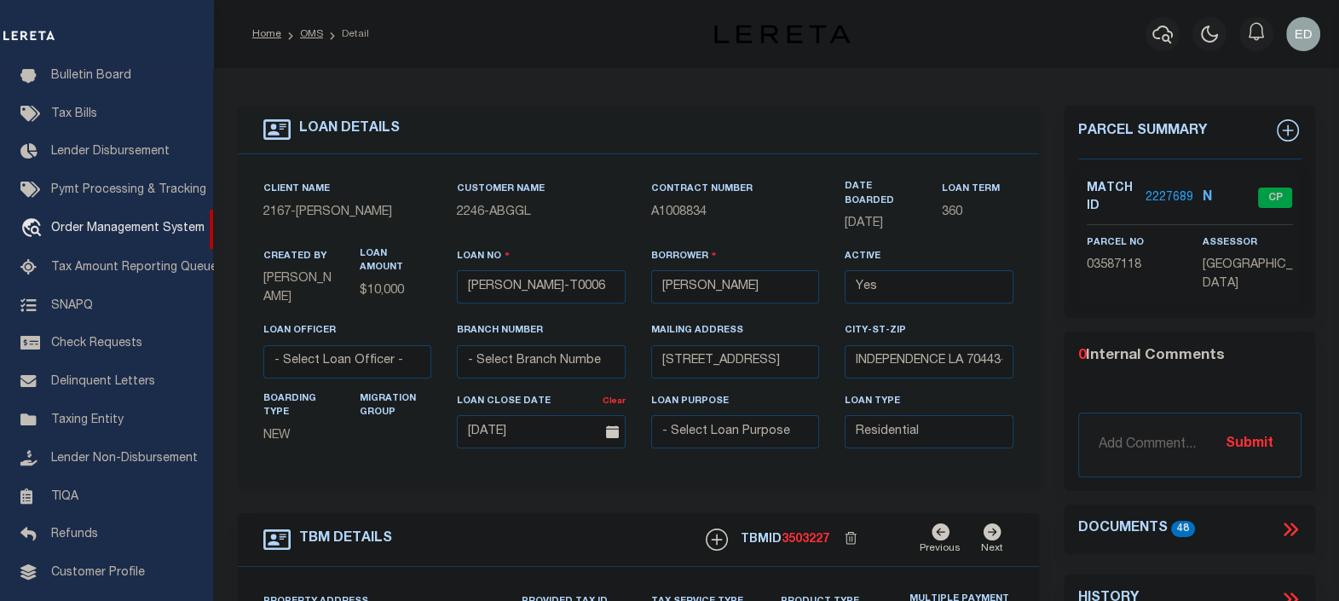
type input "[STREET_ADDRESS]"
select select
type input "INDEPENDENCE LA 70443-2708"
type input "LA"
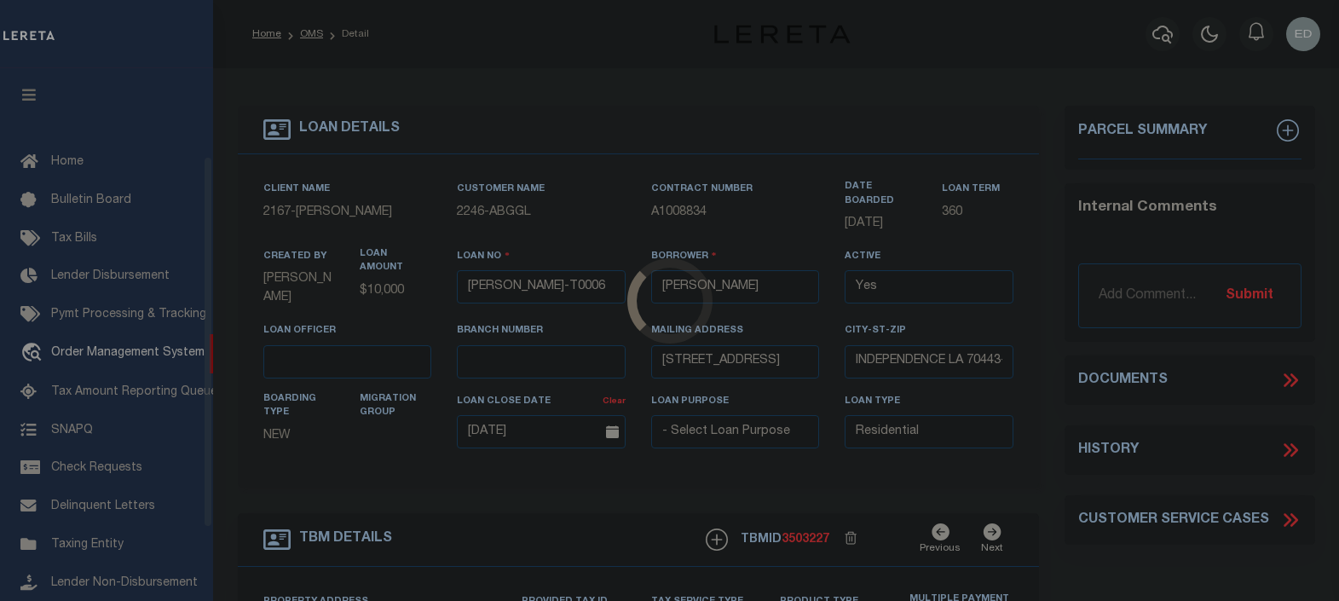
select select "10"
select select "Escrow"
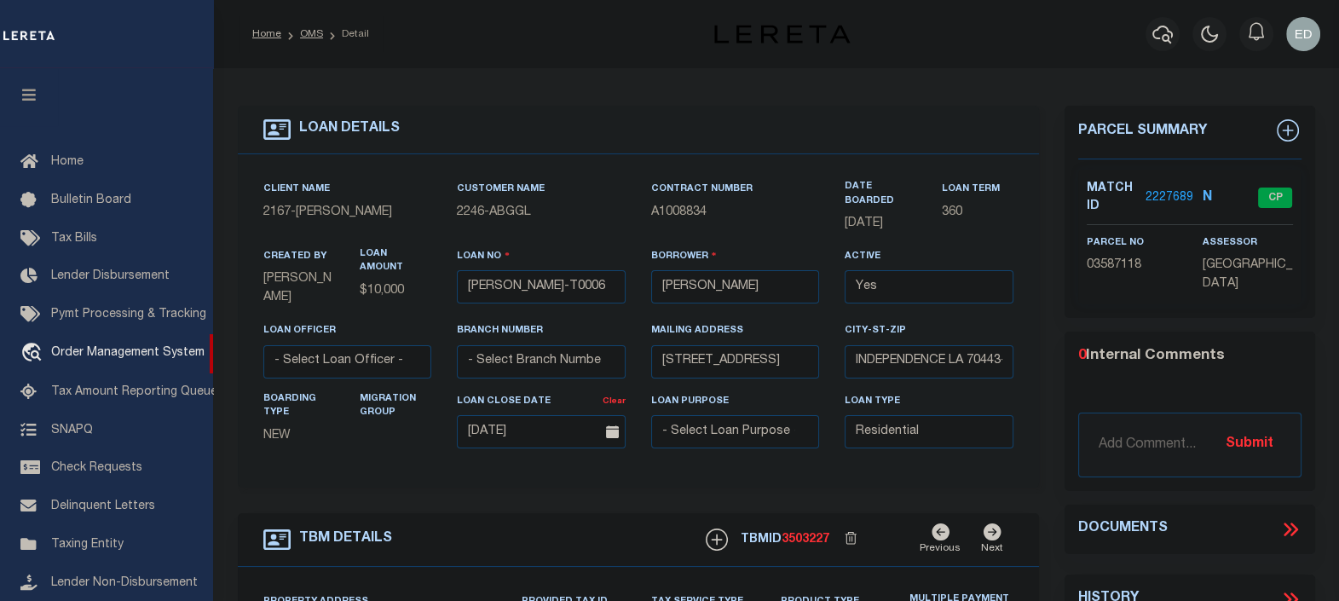
type input "[STREET_ADDRESS]"
select select
type input "INDEPENDENCE LA 70443-2708"
type input "LA"
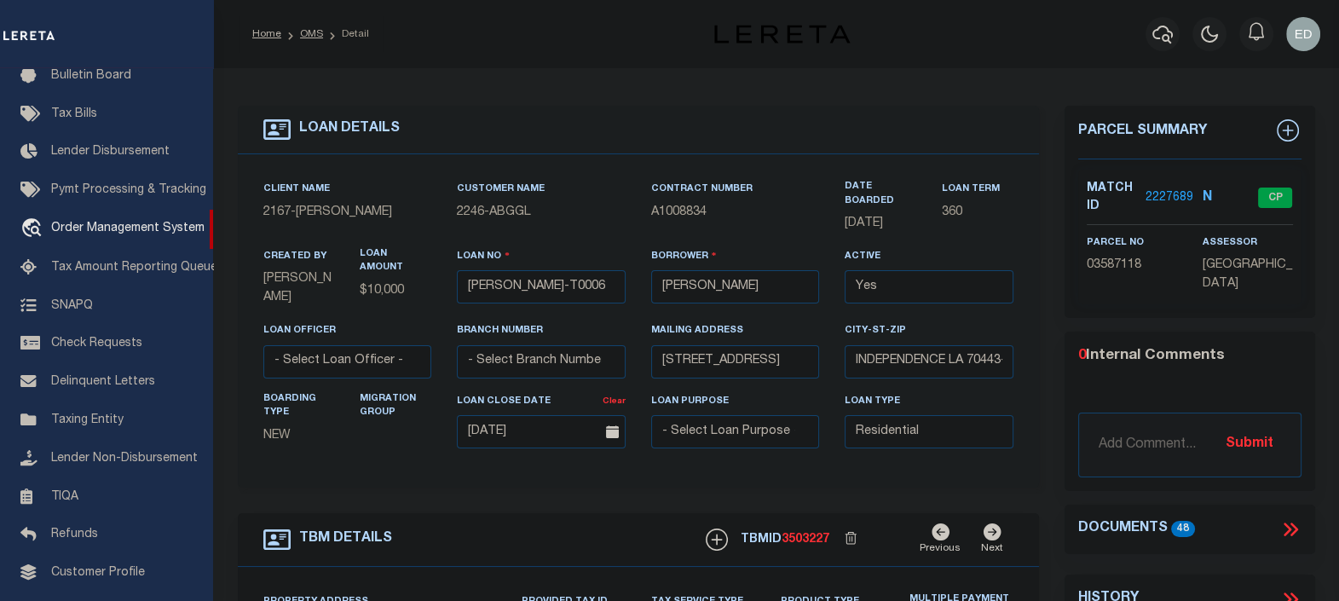
click at [1291, 527] on icon at bounding box center [1288, 530] width 8 height 14
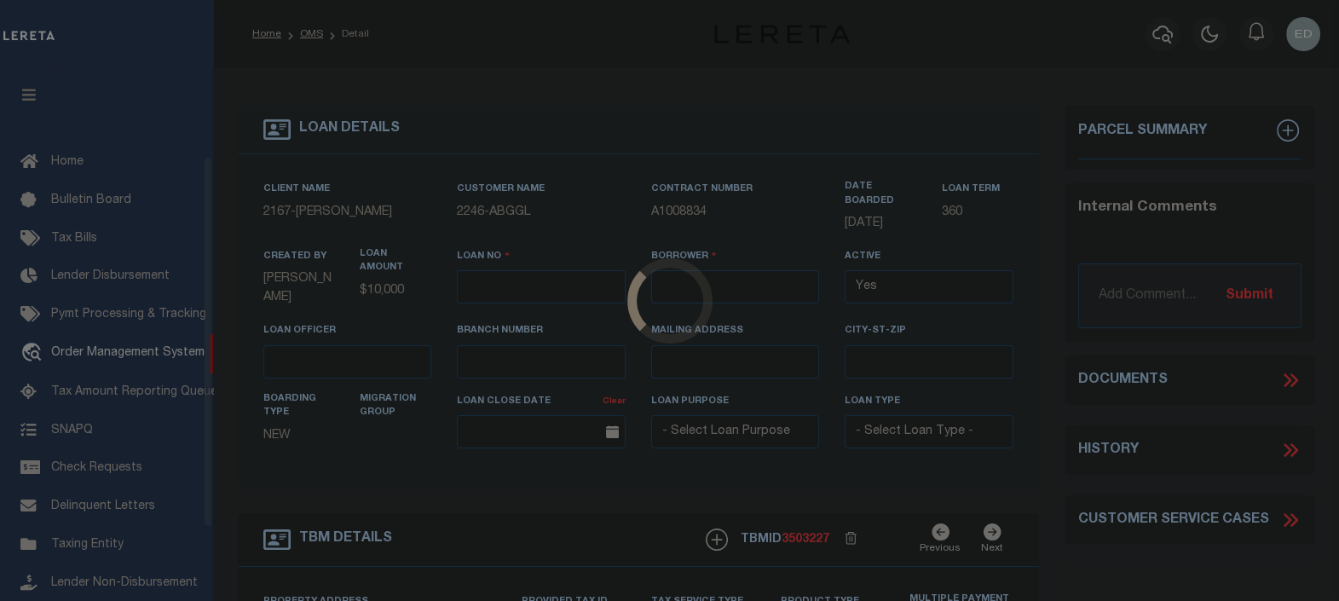
type input "[PERSON_NAME]-T0006"
type input "[PERSON_NAME]"
select select
type input "[STREET_ADDRESS]"
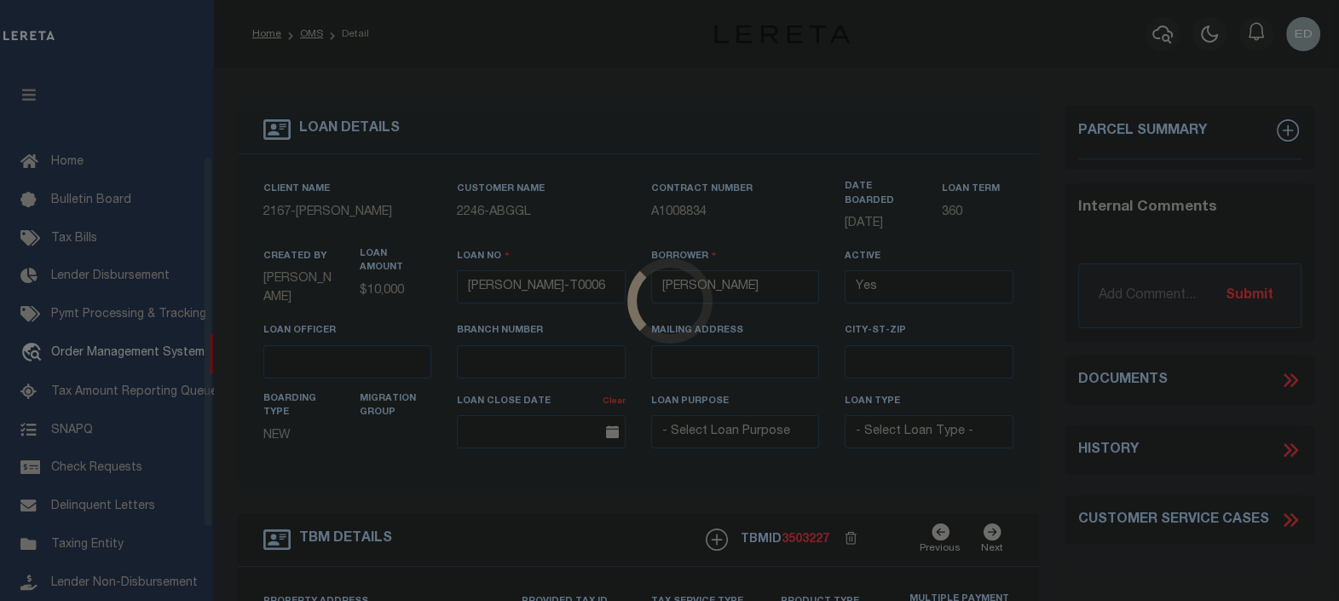
type input "INDEPENDENCE LA 70443-2708"
type input "[DATE]"
select select "10"
select select "Escrow"
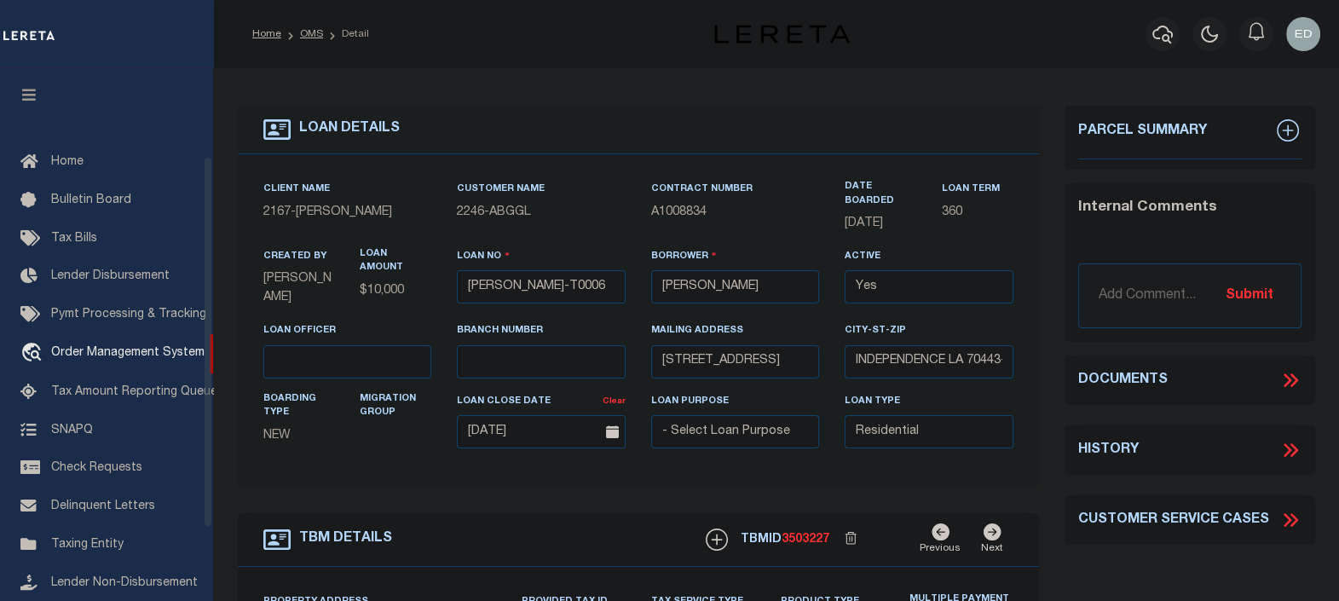
scroll to position [124, 0]
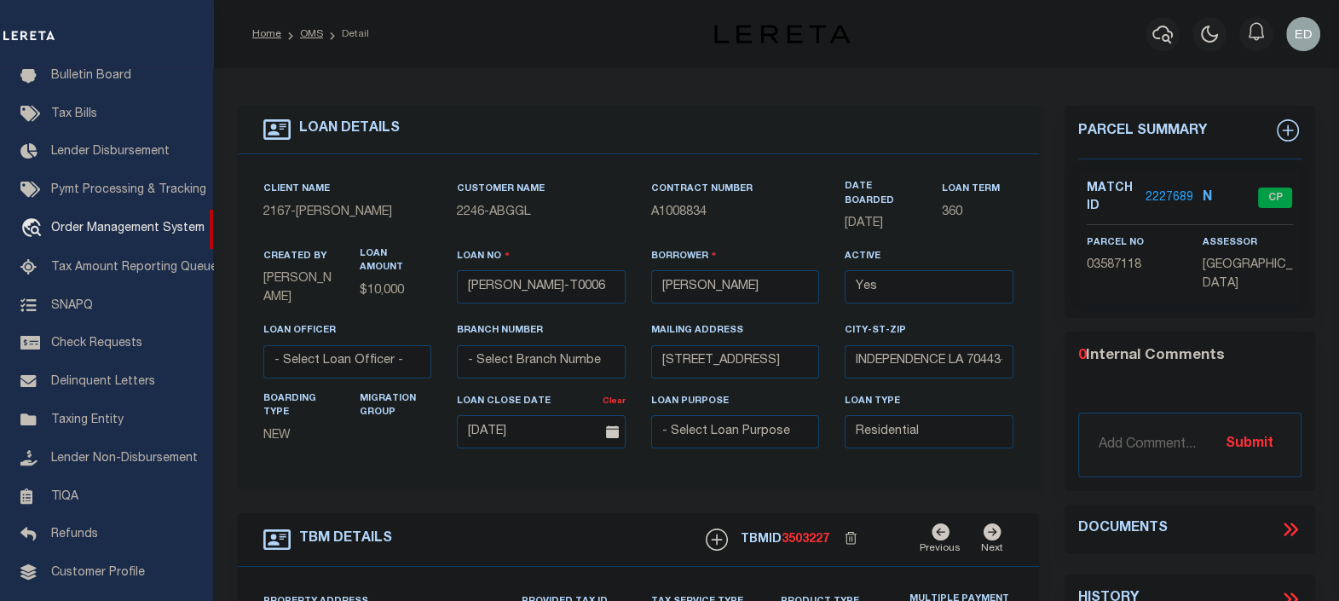
type input "[STREET_ADDRESS]"
select select
type input "INDEPENDENCE LA 70443-2708"
type input "LA"
